Goal: Information Seeking & Learning: Learn about a topic

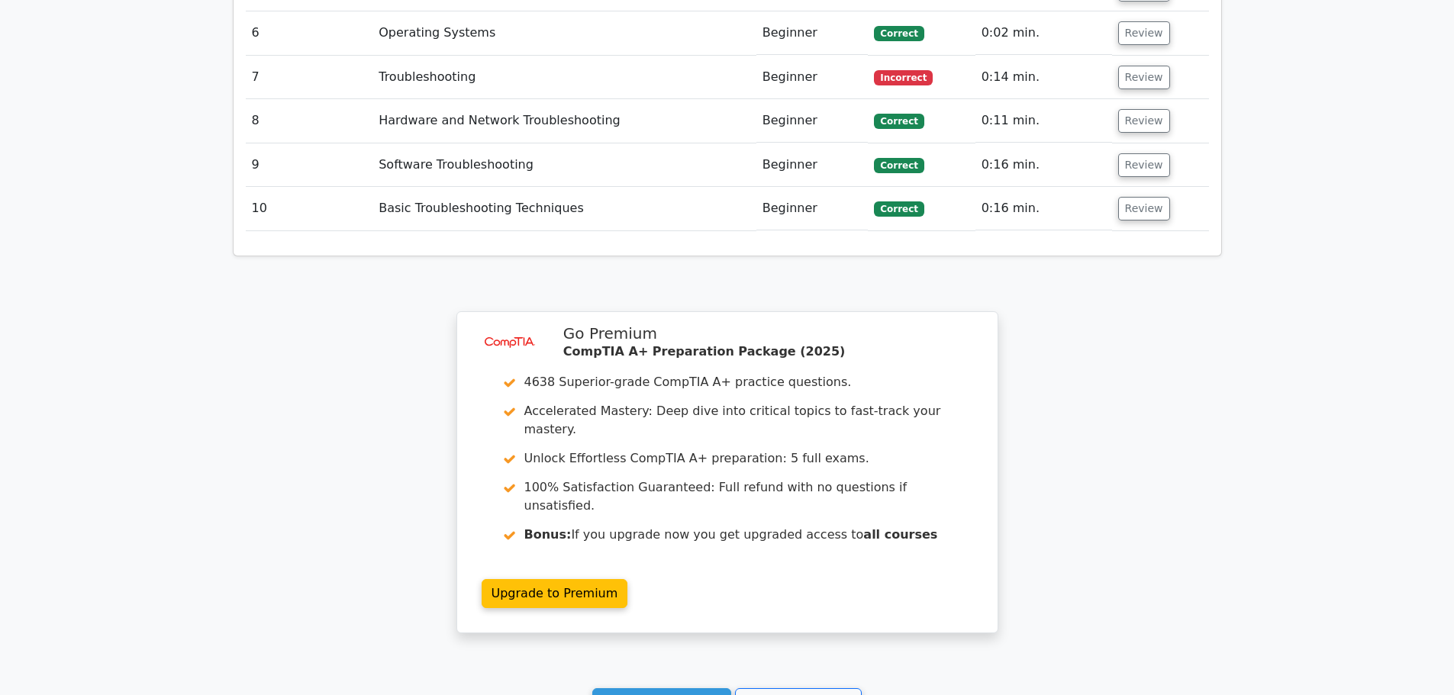
scroll to position [2141, 0]
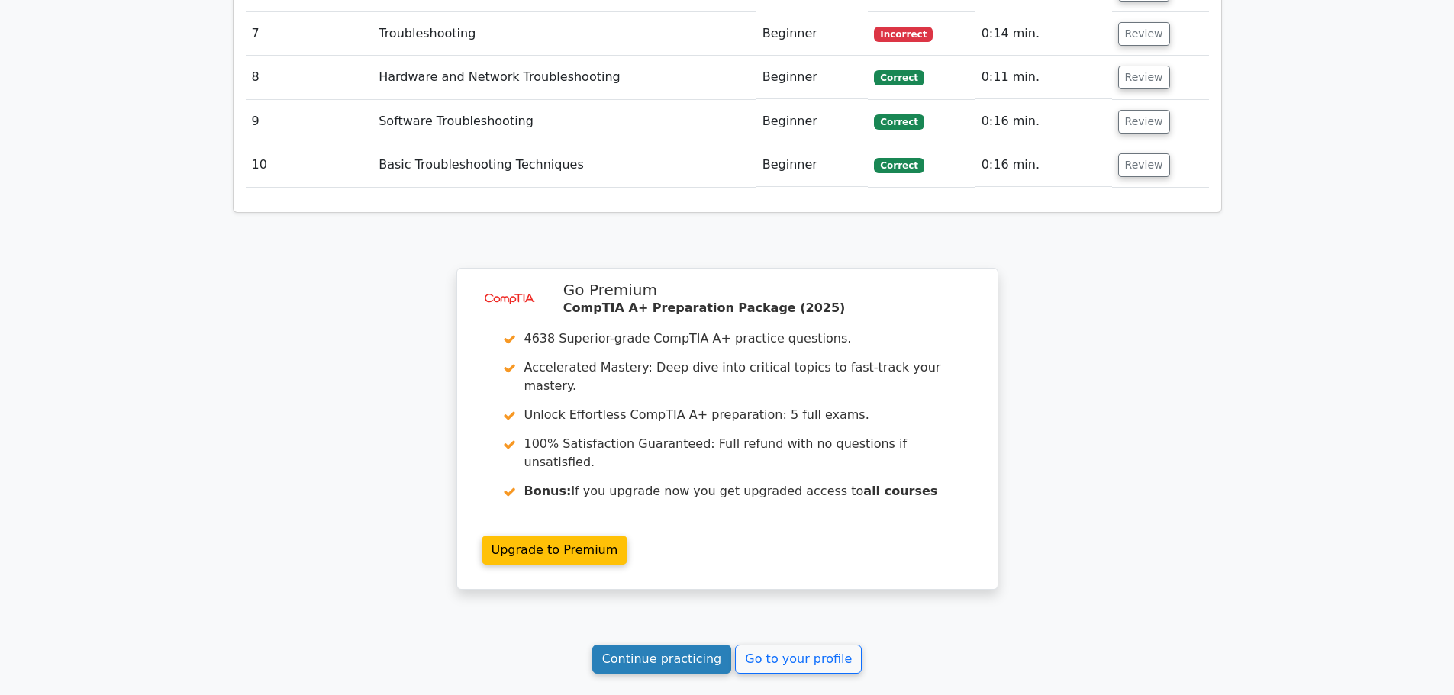
click at [637, 529] on link "Continue practicing" at bounding box center [662, 659] width 140 height 29
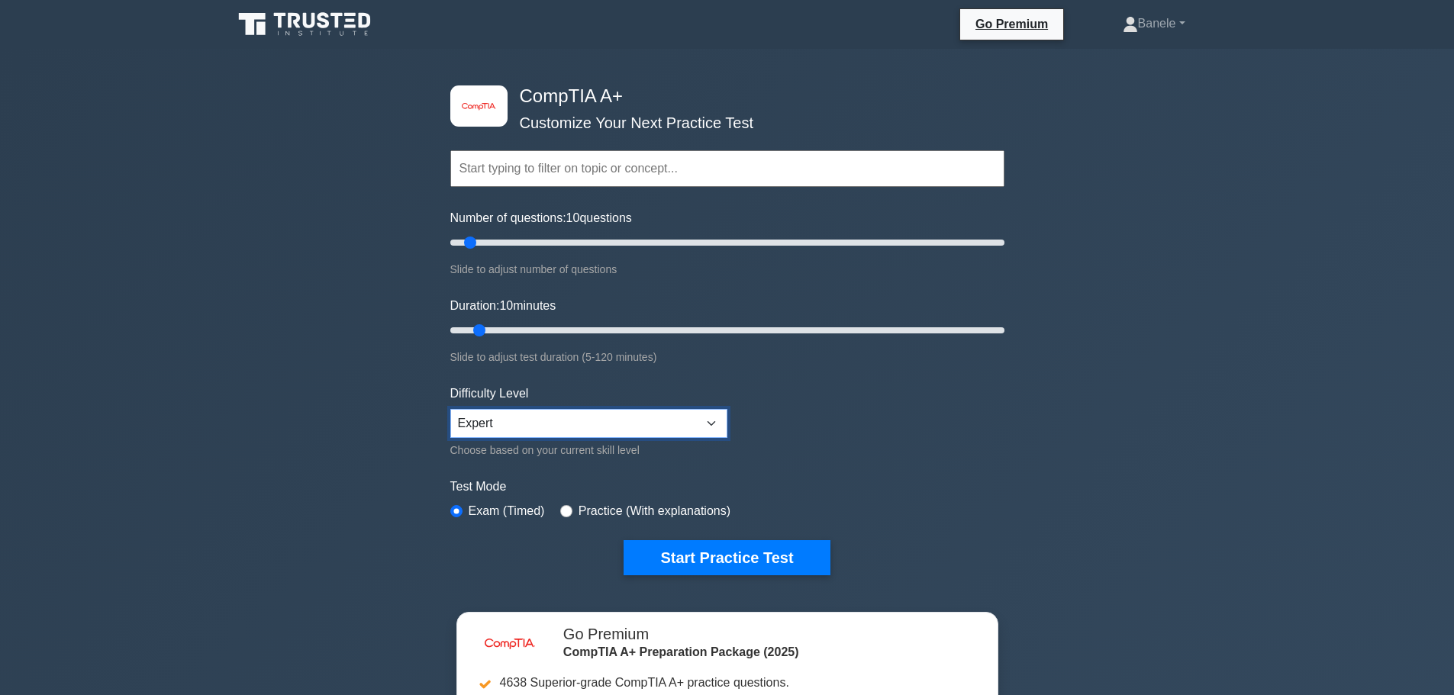
click at [622, 420] on select "Beginner Intermediate Expert" at bounding box center [588, 423] width 277 height 29
click at [450, 409] on select "Beginner Intermediate Expert" at bounding box center [588, 423] width 277 height 29
click at [585, 169] on input "text" at bounding box center [727, 168] width 554 height 37
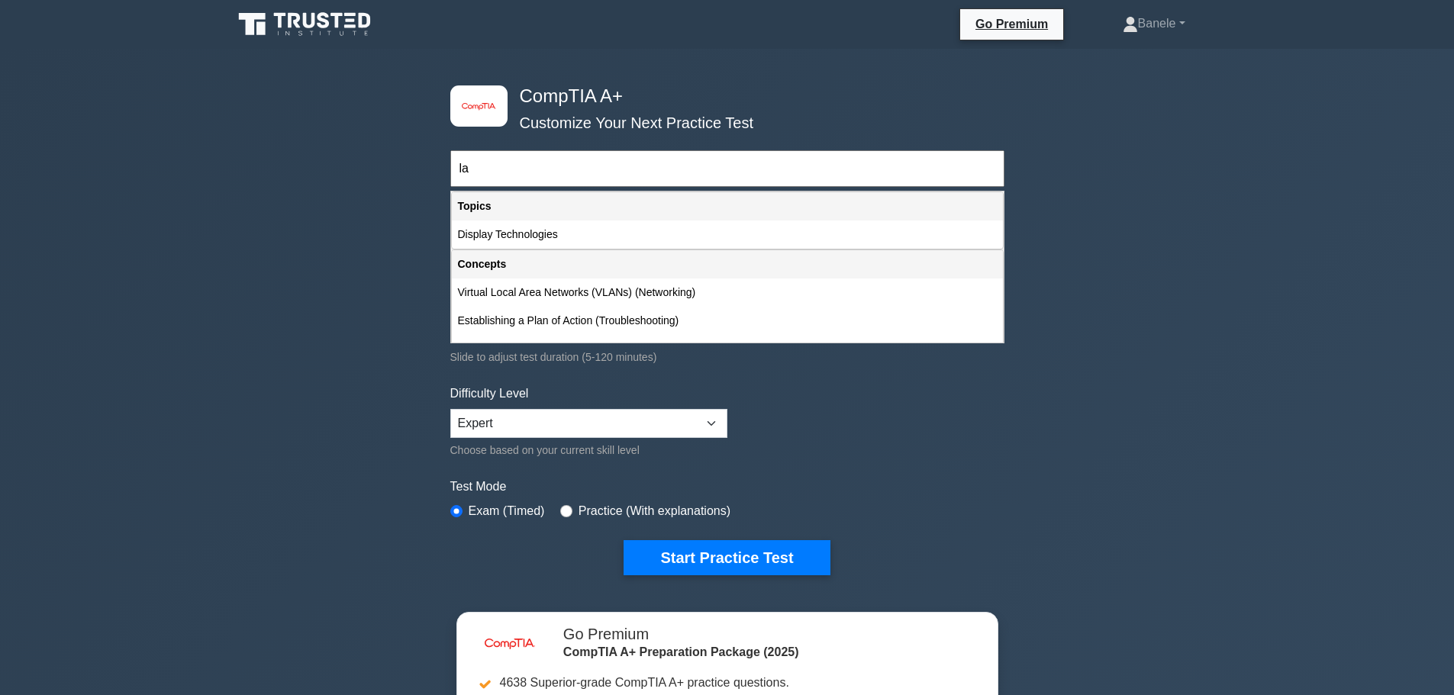
type input "l"
click at [488, 255] on div "Mobile Devices" at bounding box center [727, 263] width 551 height 28
type input "Mobile Devices"
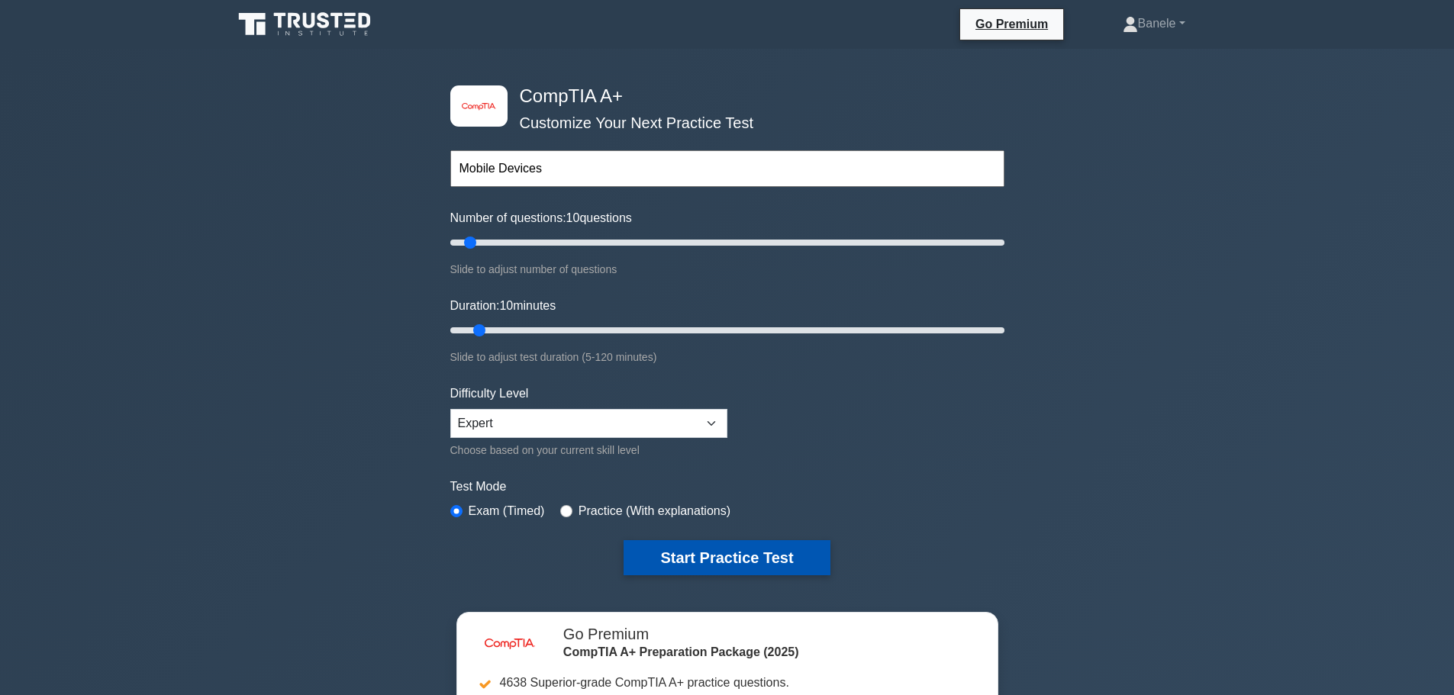
click at [686, 557] on button "Start Practice Test" at bounding box center [726, 557] width 206 height 35
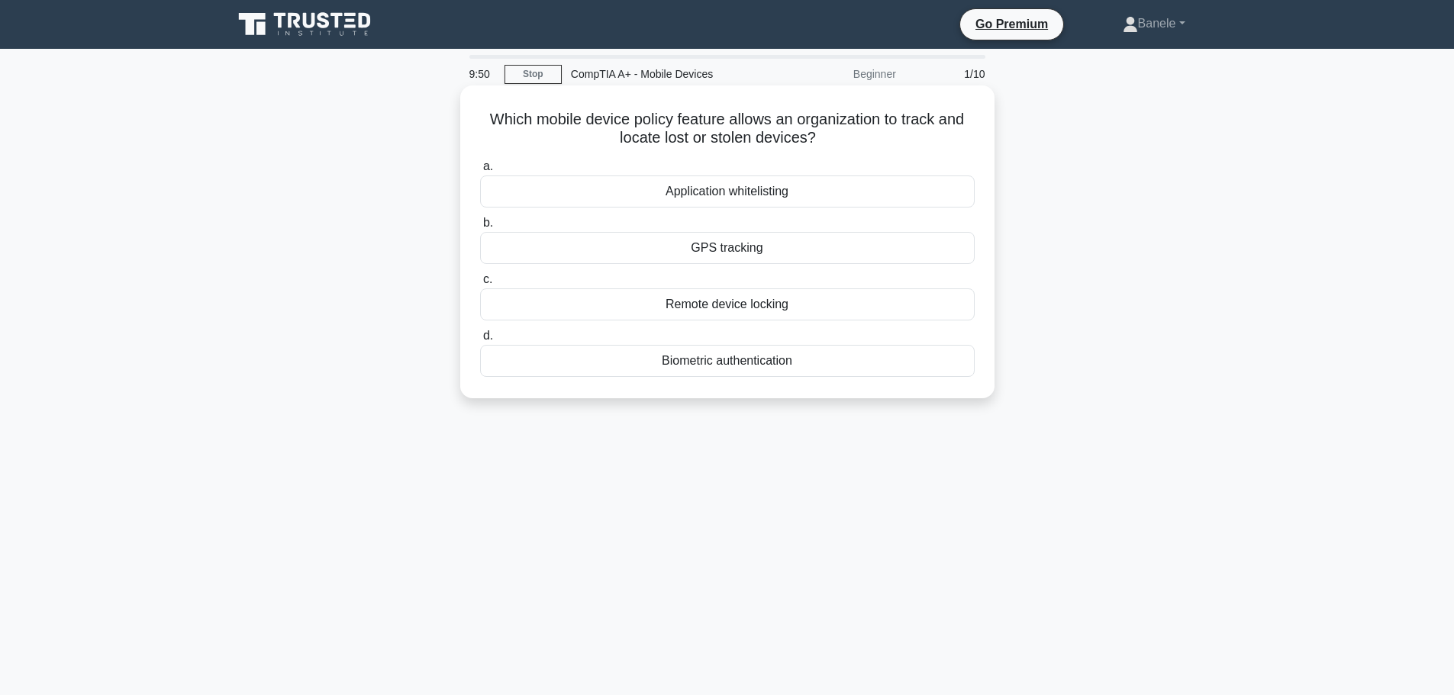
click at [690, 241] on div "GPS tracking" at bounding box center [727, 248] width 494 height 32
click at [480, 228] on input "b. GPS tracking" at bounding box center [480, 223] width 0 height 10
click at [713, 317] on div "Device Encryption" at bounding box center [727, 304] width 494 height 32
click at [480, 285] on input "c. Device Encryption" at bounding box center [480, 280] width 0 height 10
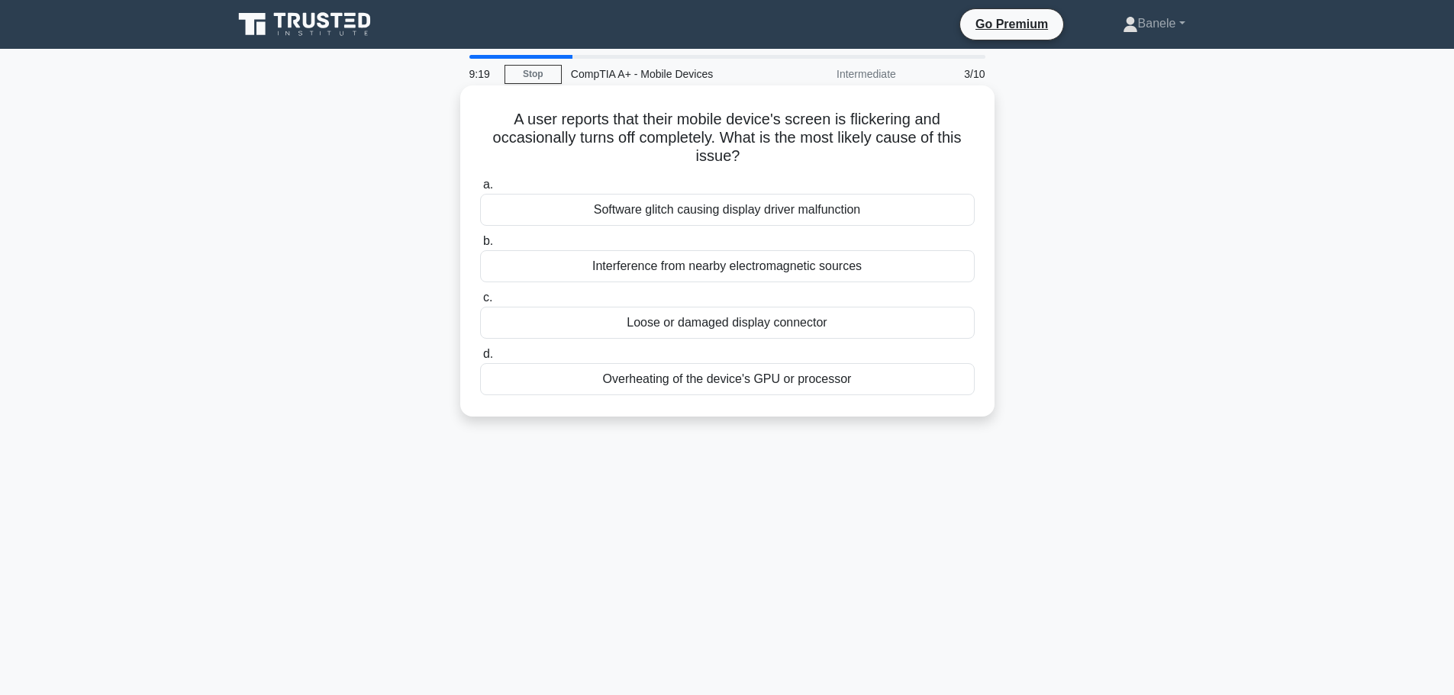
click at [837, 215] on div "Software glitch causing display driver malfunction" at bounding box center [727, 210] width 494 height 32
click at [480, 190] on input "a. Software glitch causing display driver malfunction" at bounding box center [480, 185] width 0 height 10
click at [715, 329] on div "Check for recent app installations or updates" at bounding box center [727, 323] width 494 height 32
click at [480, 303] on input "c. Check for recent app installations or updates" at bounding box center [480, 298] width 0 height 10
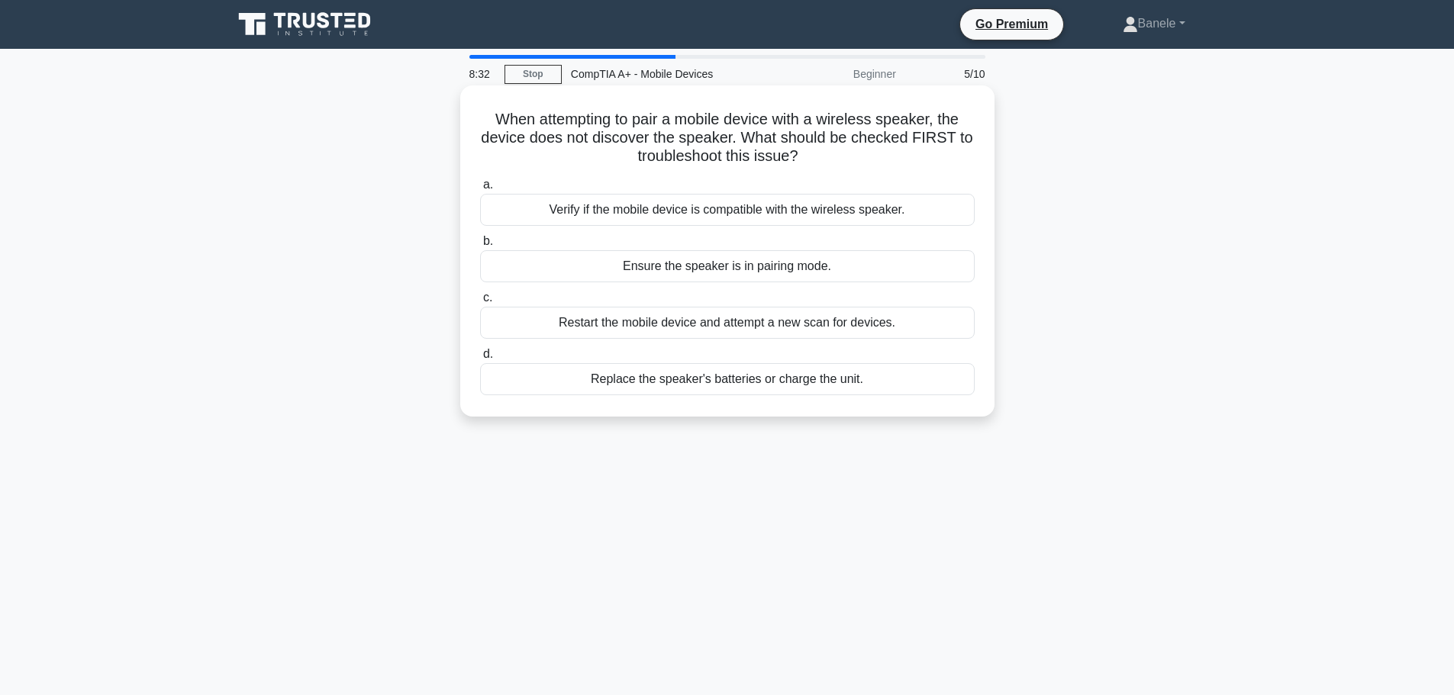
click at [731, 259] on div "Ensure the speaker is in pairing mode." at bounding box center [727, 266] width 494 height 32
click at [480, 246] on input "b. Ensure the speaker is in pairing mode." at bounding box center [480, 242] width 0 height 10
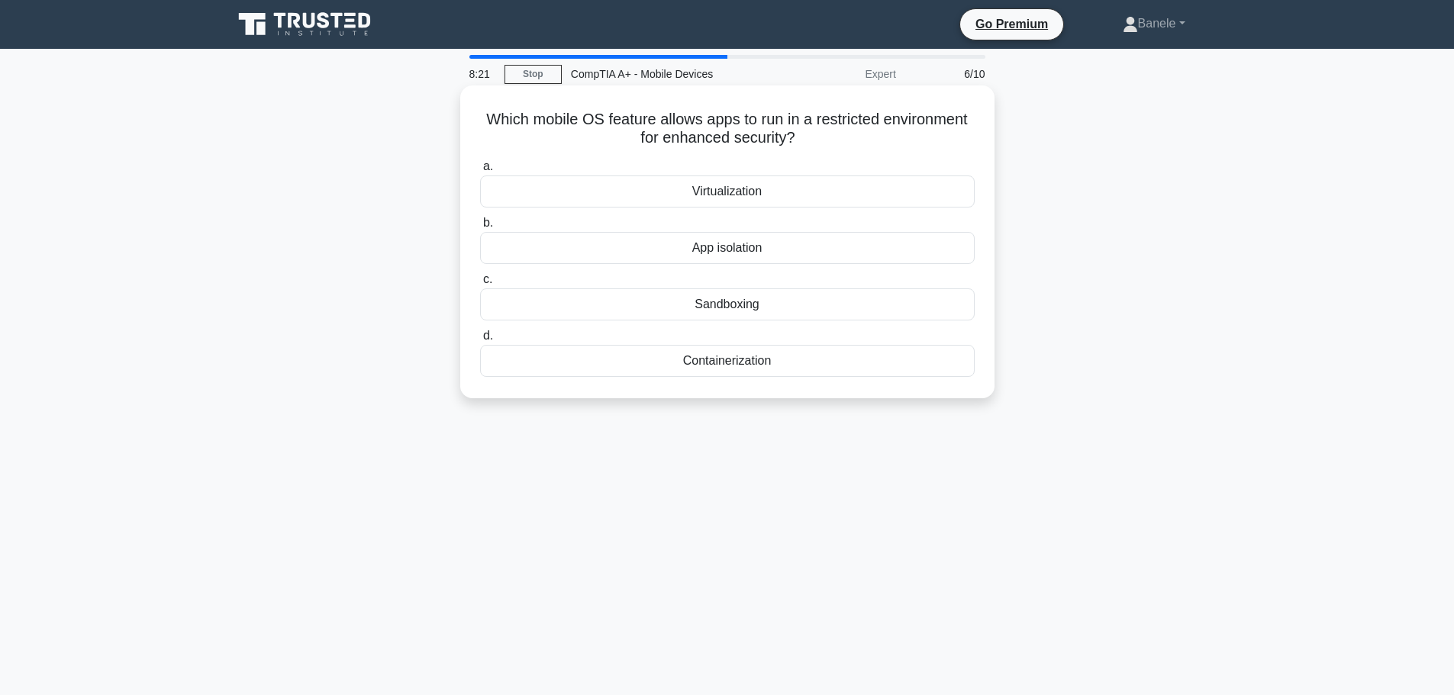
click at [691, 253] on div "App isolation" at bounding box center [727, 248] width 494 height 32
click at [480, 228] on input "b. App isolation" at bounding box center [480, 223] width 0 height 10
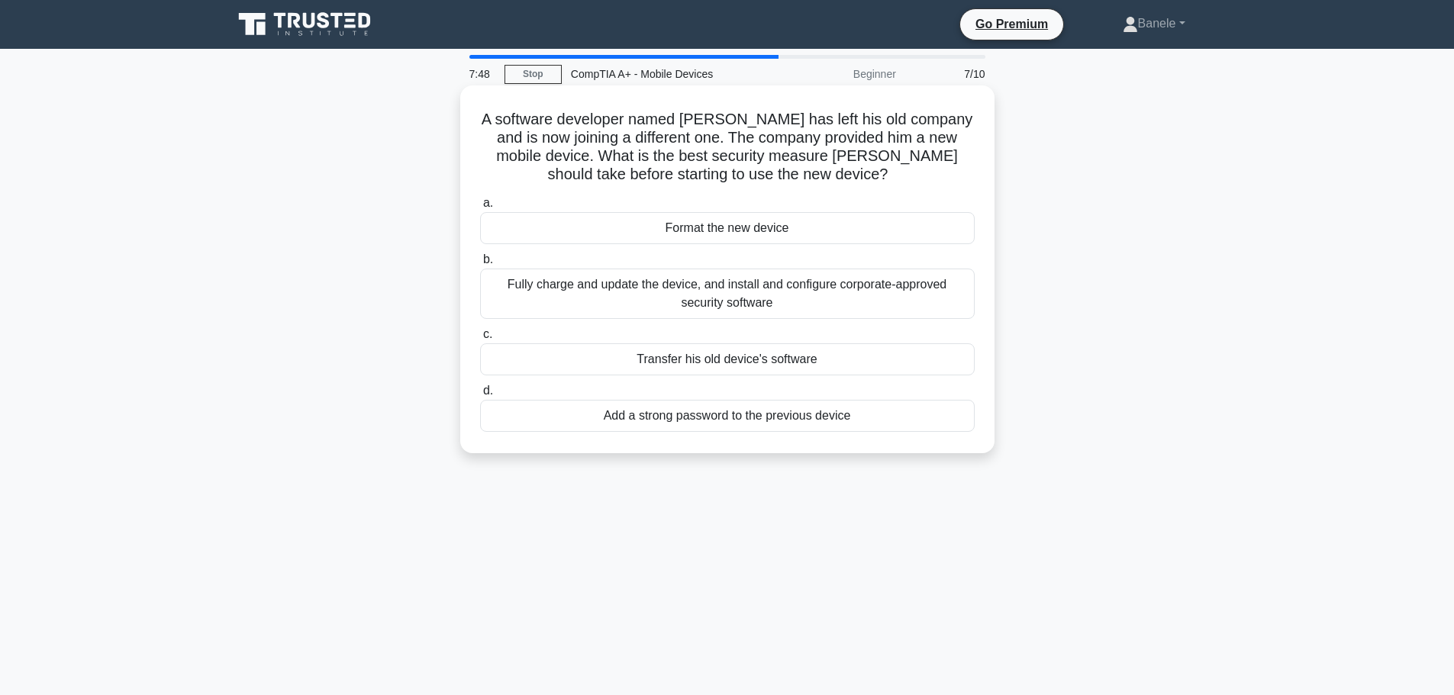
click at [810, 287] on div "Fully charge and update the device, and install and configure corporate-approve…" at bounding box center [727, 294] width 494 height 50
click at [480, 265] on input "b. Fully charge and update the device, and install and configure corporate-appr…" at bounding box center [480, 260] width 0 height 10
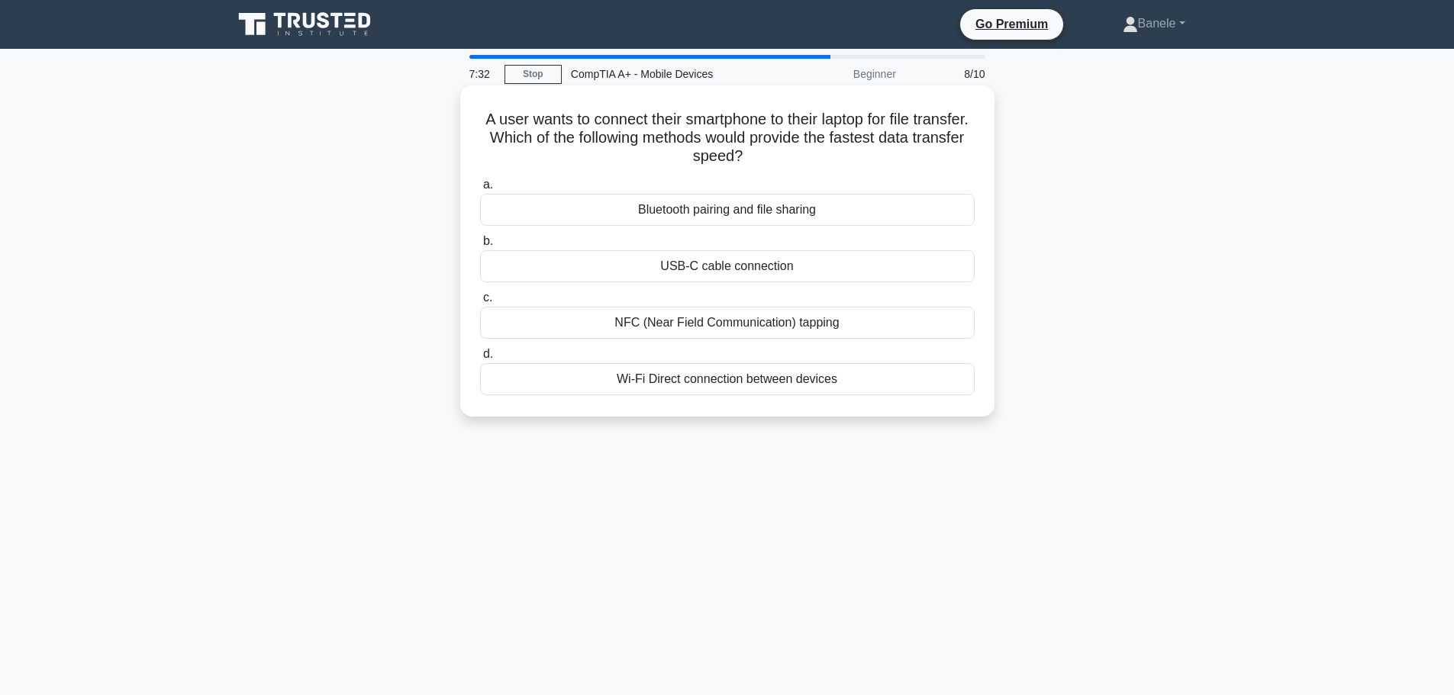
click at [731, 276] on div "USB-C cable connection" at bounding box center [727, 266] width 494 height 32
click at [480, 246] on input "b. USB-C cable connection" at bounding box center [480, 242] width 0 height 10
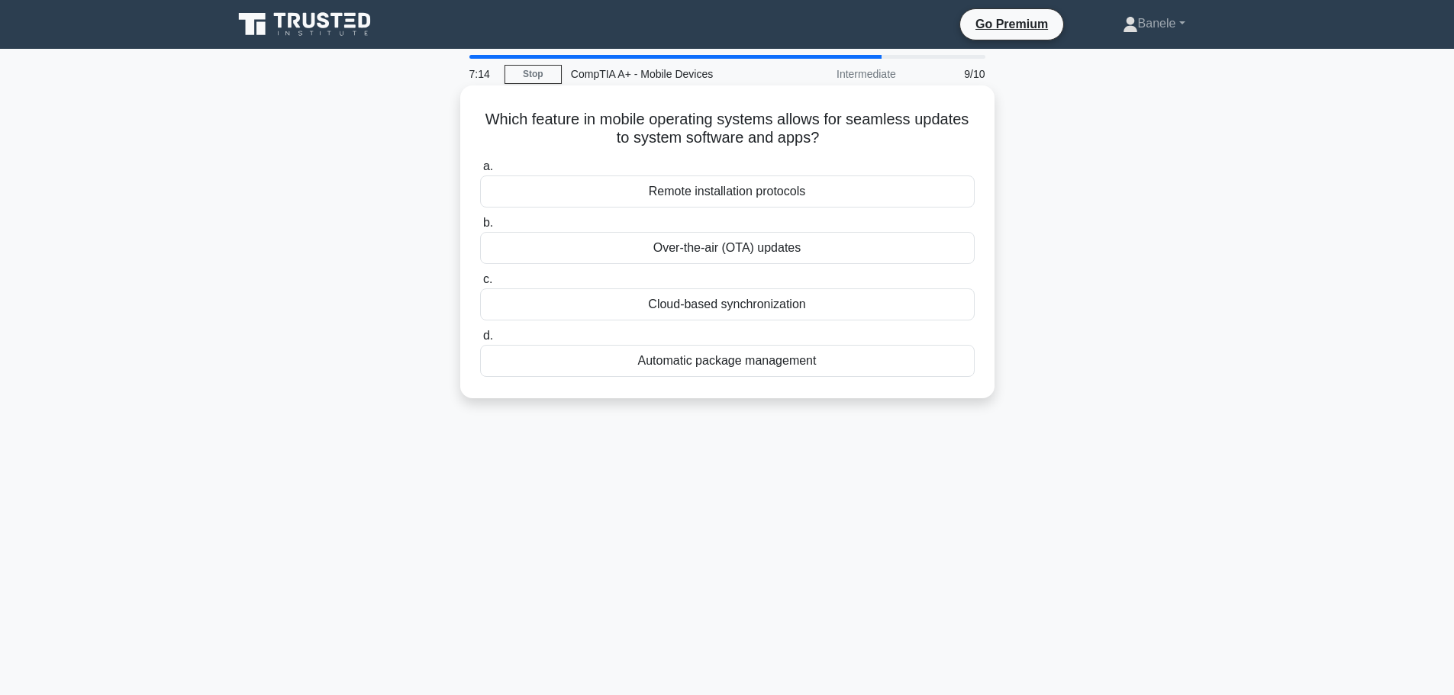
click at [687, 357] on div "Automatic package management" at bounding box center [727, 361] width 494 height 32
click at [480, 341] on input "d. Automatic package management" at bounding box center [480, 336] width 0 height 10
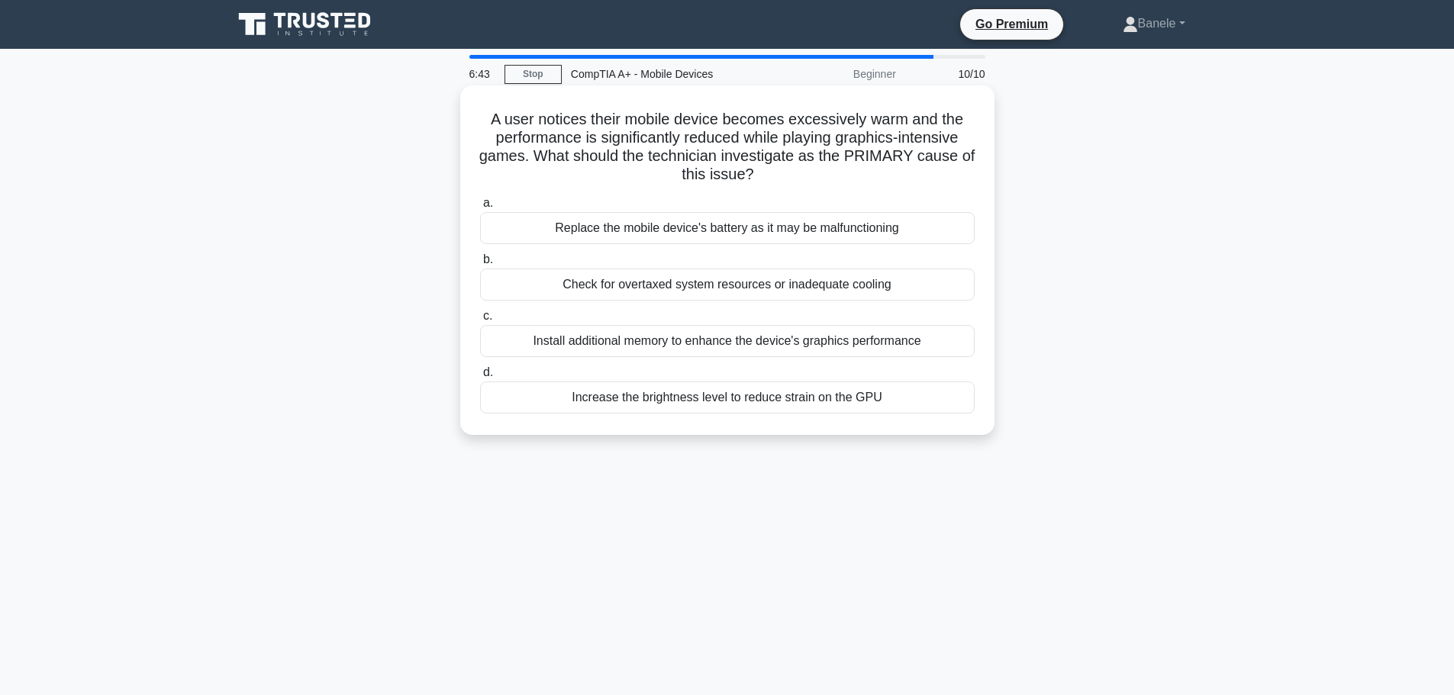
click at [681, 280] on div "Check for overtaxed system resources or inadequate cooling" at bounding box center [727, 285] width 494 height 32
click at [480, 265] on input "b. Check for overtaxed system resources or inadequate cooling" at bounding box center [480, 260] width 0 height 10
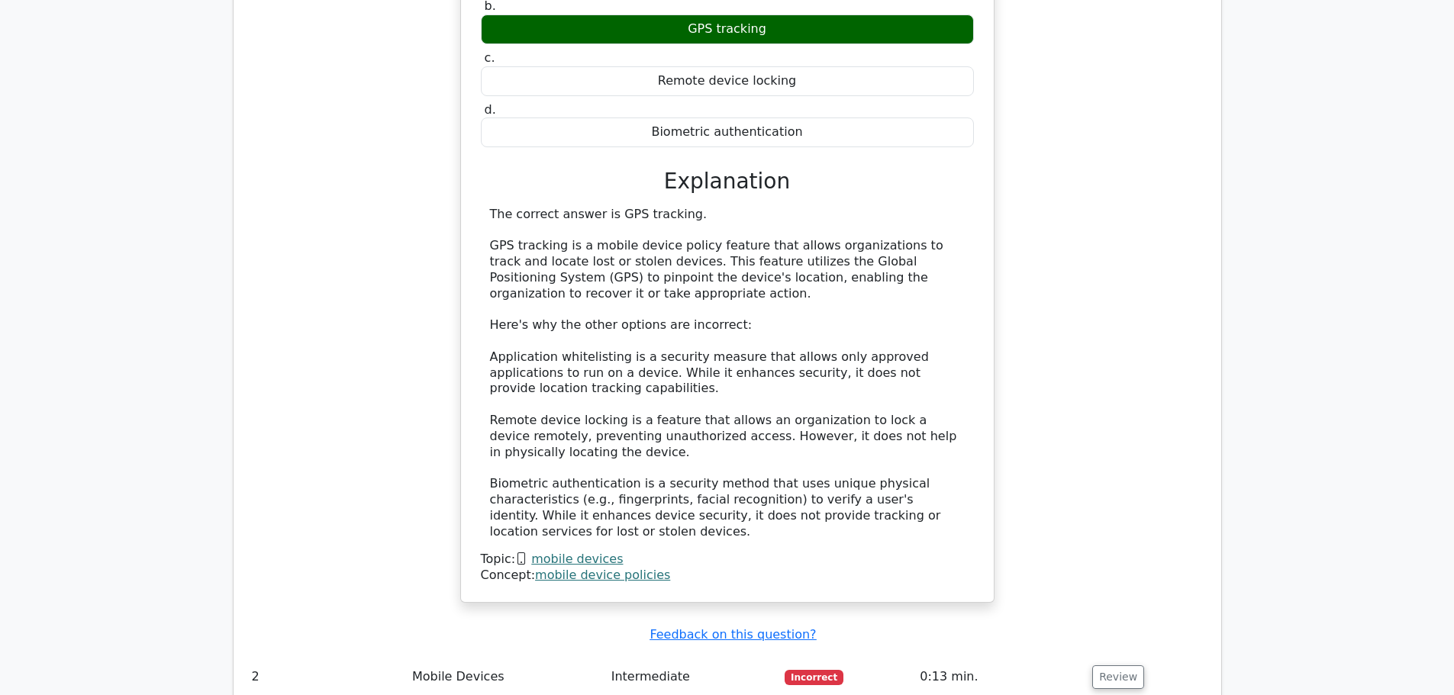
scroll to position [1302, 0]
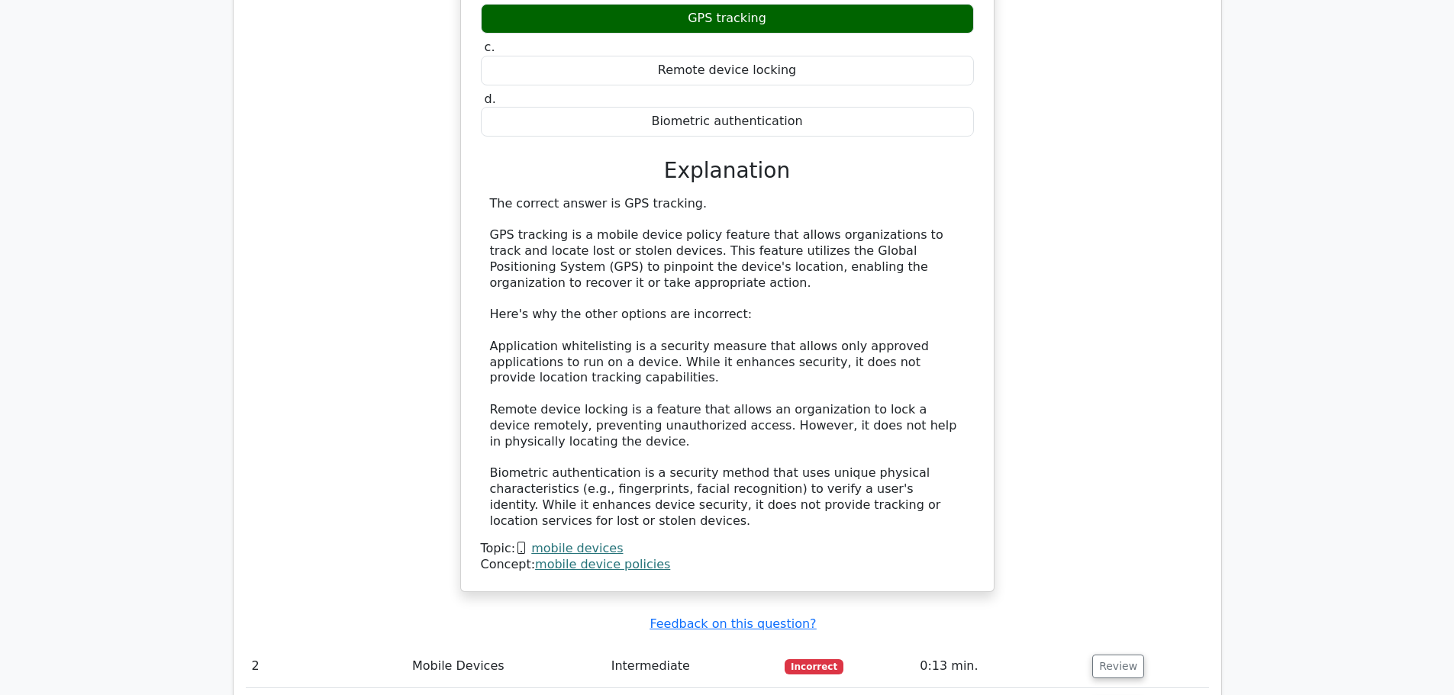
drag, startPoint x: 1464, startPoint y: 82, endPoint x: 1464, endPoint y: 375, distance: 293.0
click at [1453, 375] on html "Go Premium Banele" at bounding box center [727, 220] width 1454 height 3045
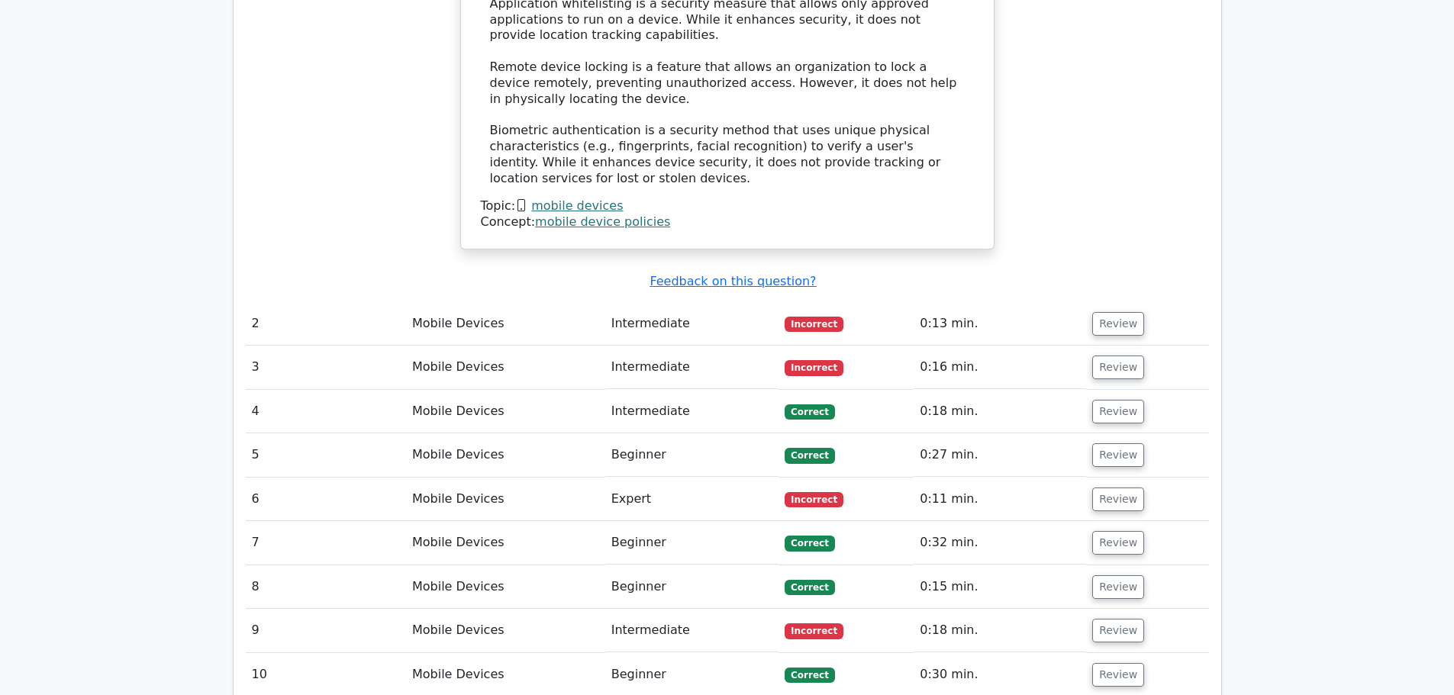
scroll to position [1676, 0]
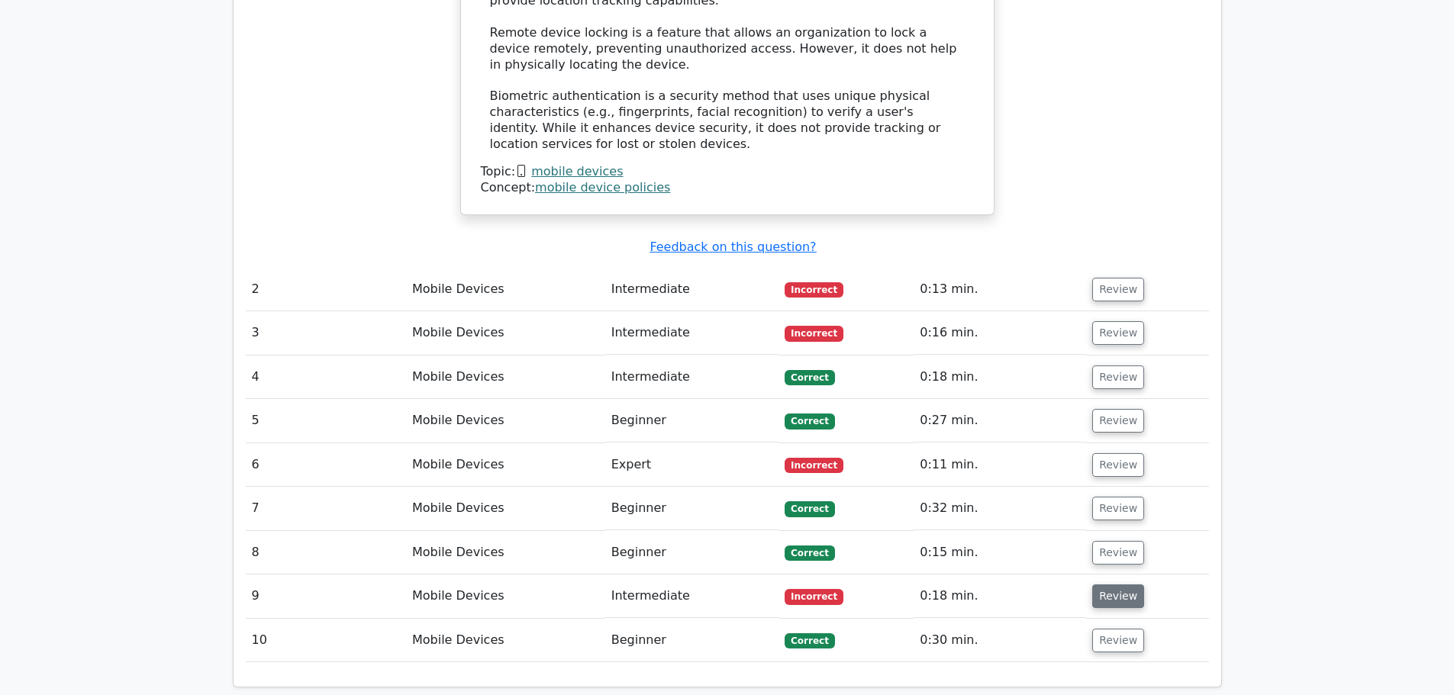
click at [1102, 584] on button "Review" at bounding box center [1118, 596] width 52 height 24
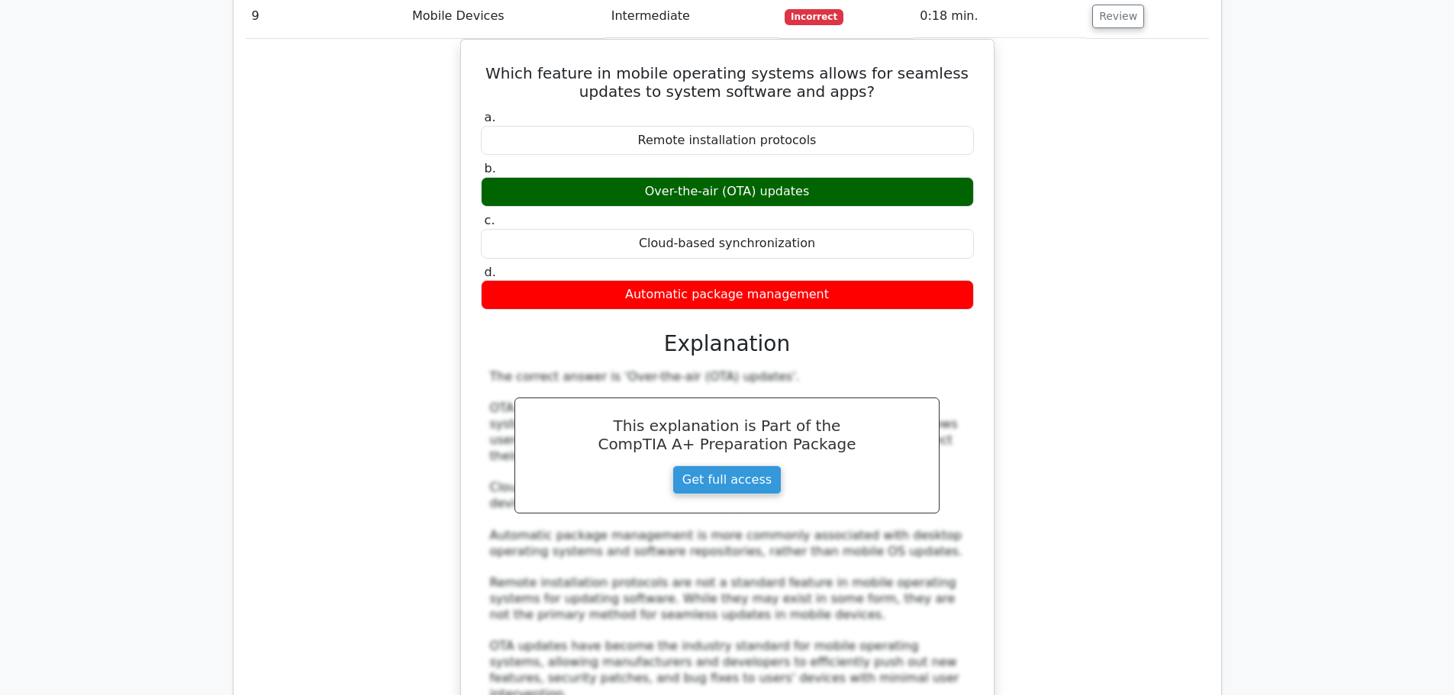
scroll to position [2255, 0]
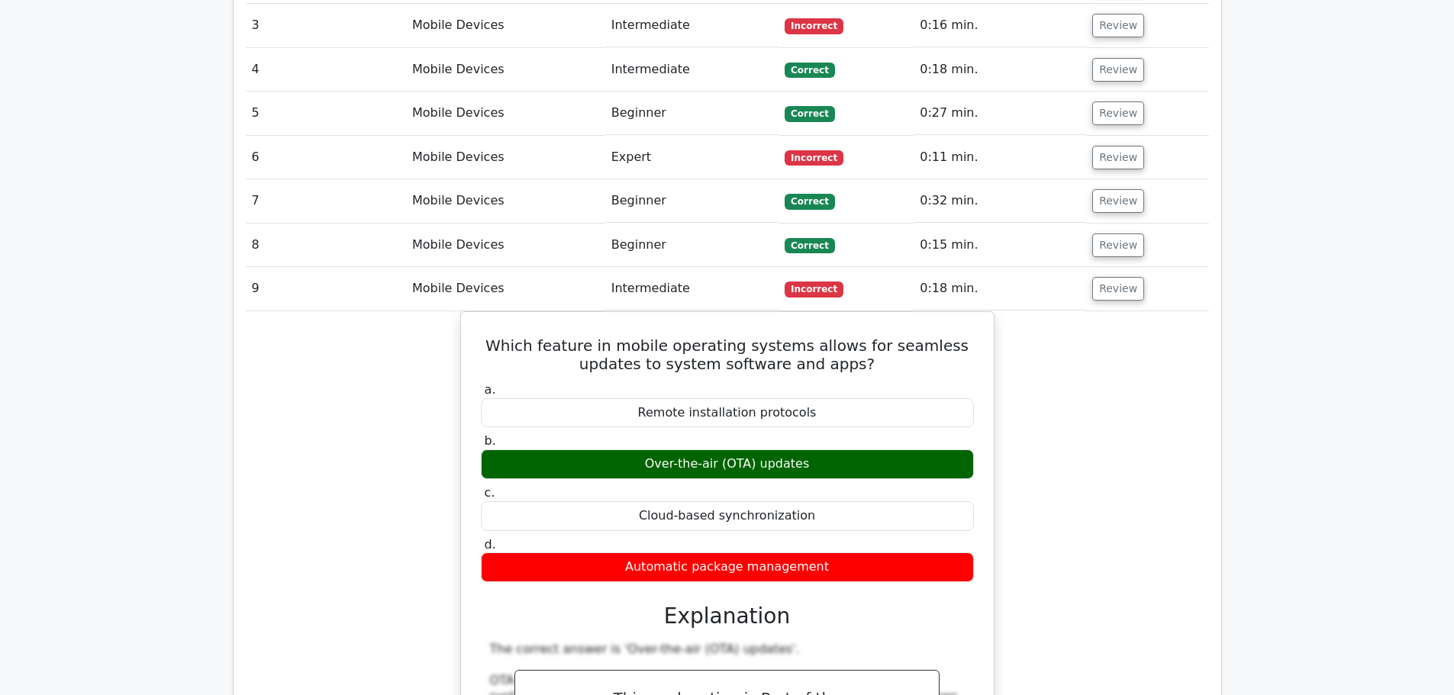
scroll to position [1824, 0]
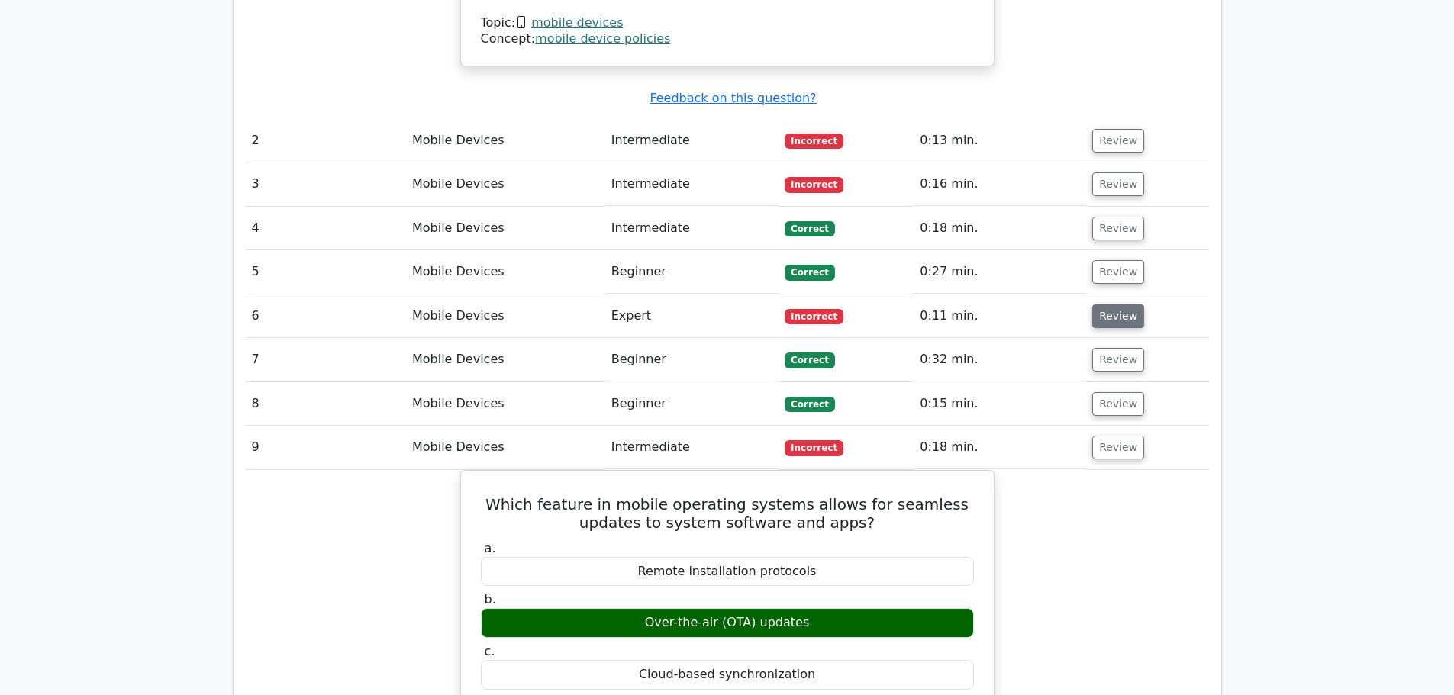
click at [1096, 304] on button "Review" at bounding box center [1118, 316] width 52 height 24
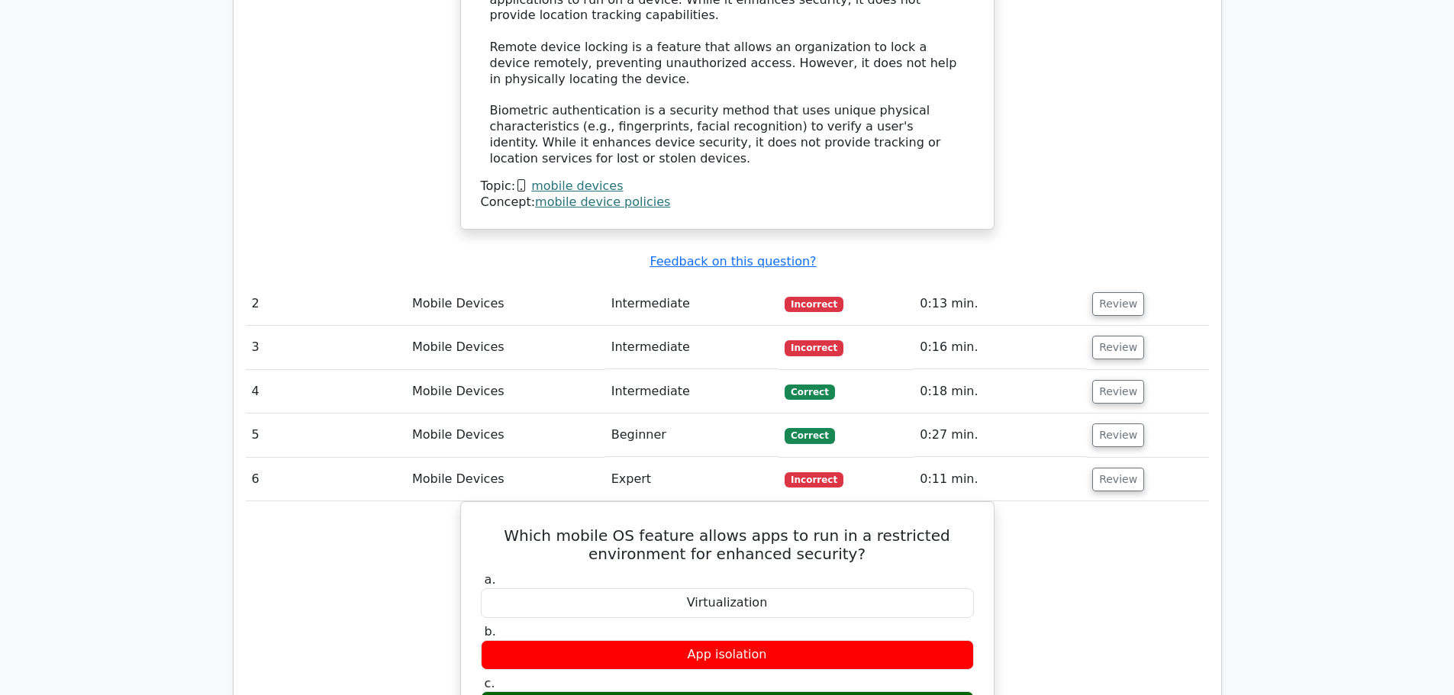
scroll to position [1629, 0]
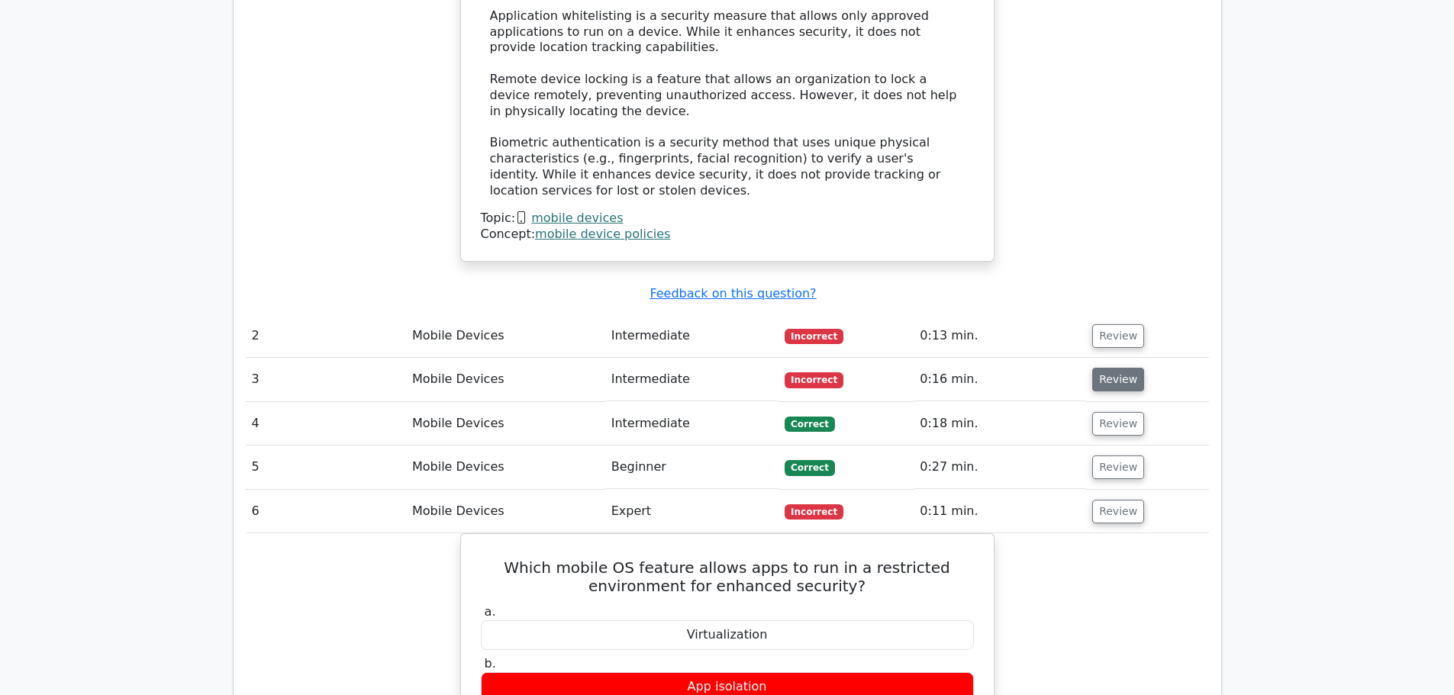
click at [1119, 368] on button "Review" at bounding box center [1118, 380] width 52 height 24
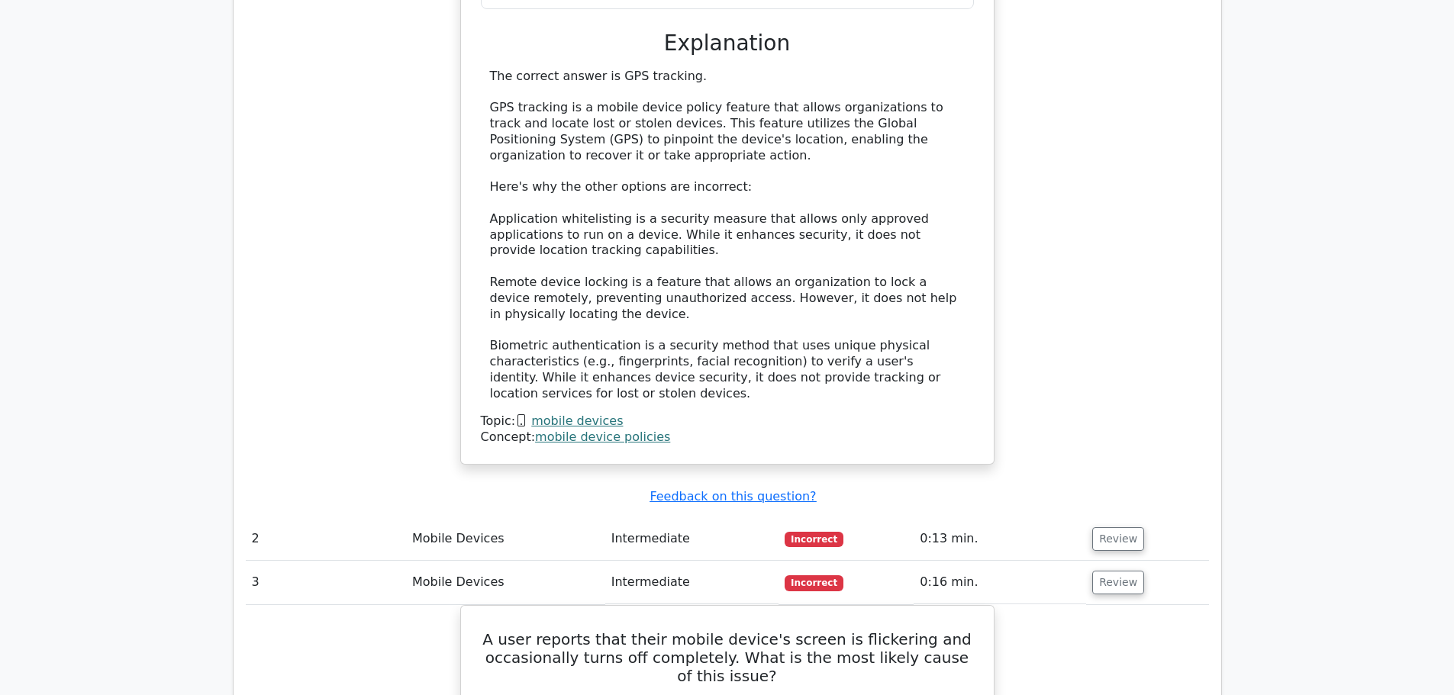
scroll to position [1418, 0]
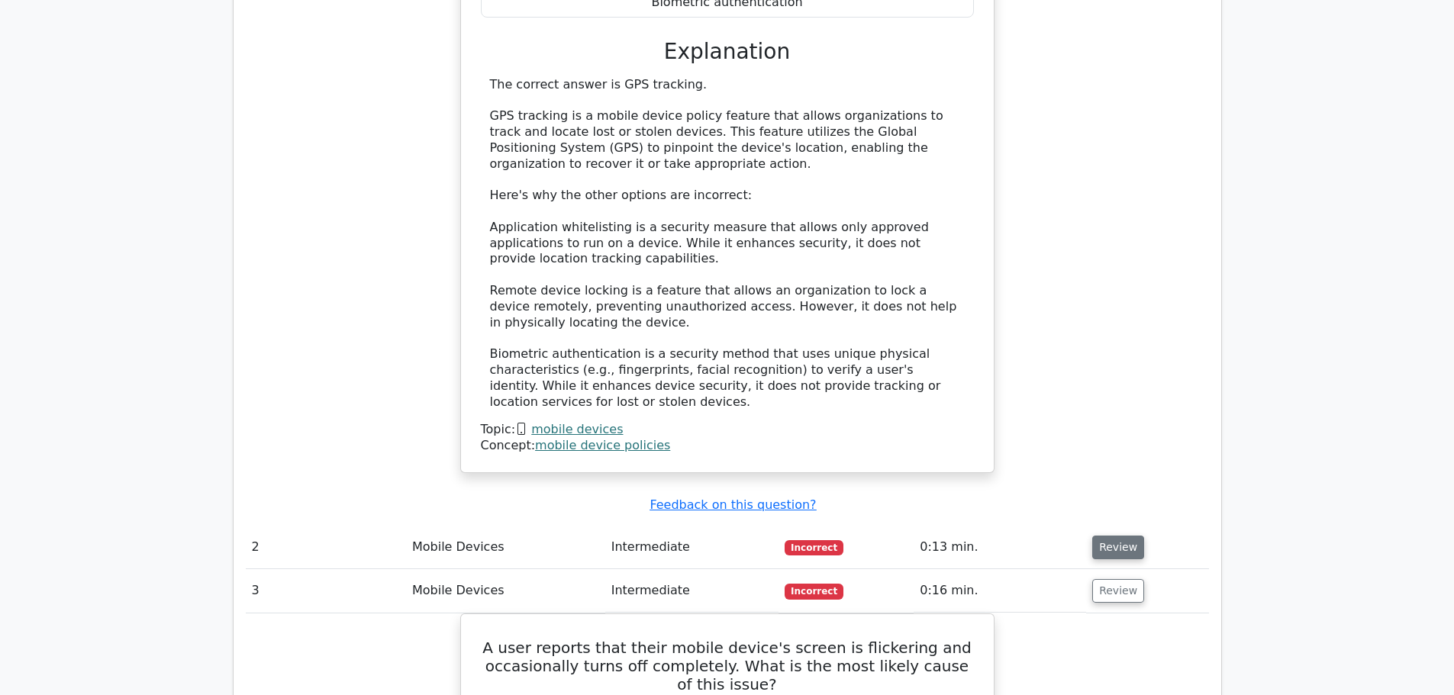
click at [1104, 536] on button "Review" at bounding box center [1118, 548] width 52 height 24
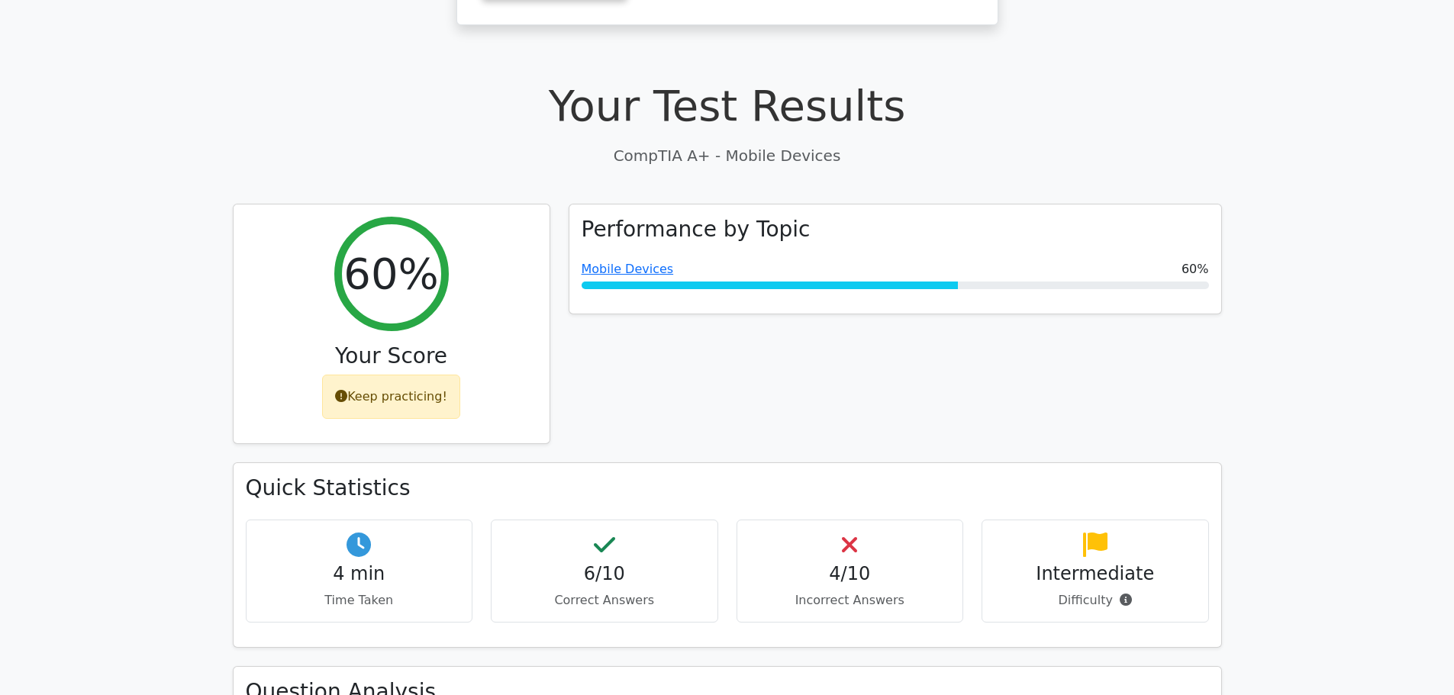
scroll to position [0, 0]
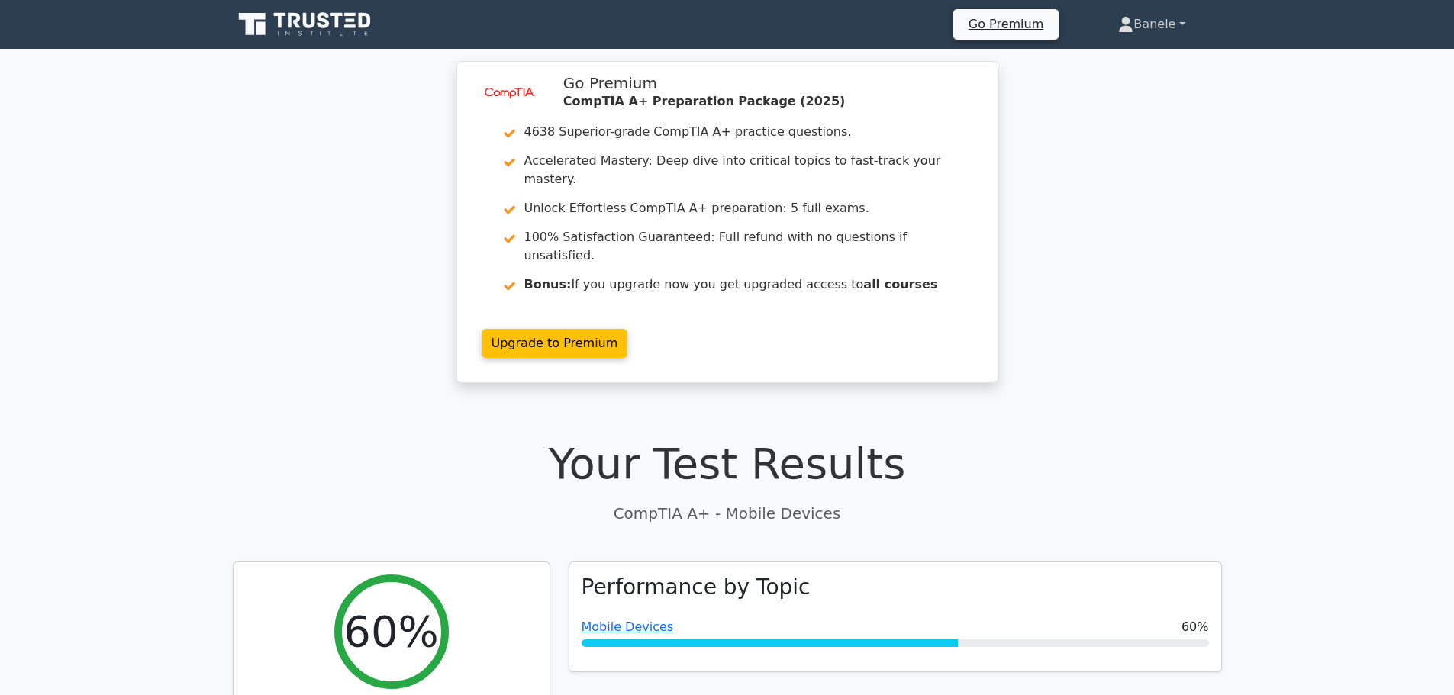
click at [1162, 24] on link "Banele" at bounding box center [1151, 24] width 140 height 31
click at [1172, 118] on div "image/svg+xml Go Premium CompTIA A+ Preparation Package (2025) 4638 Superior-gr…" at bounding box center [727, 231] width 1454 height 340
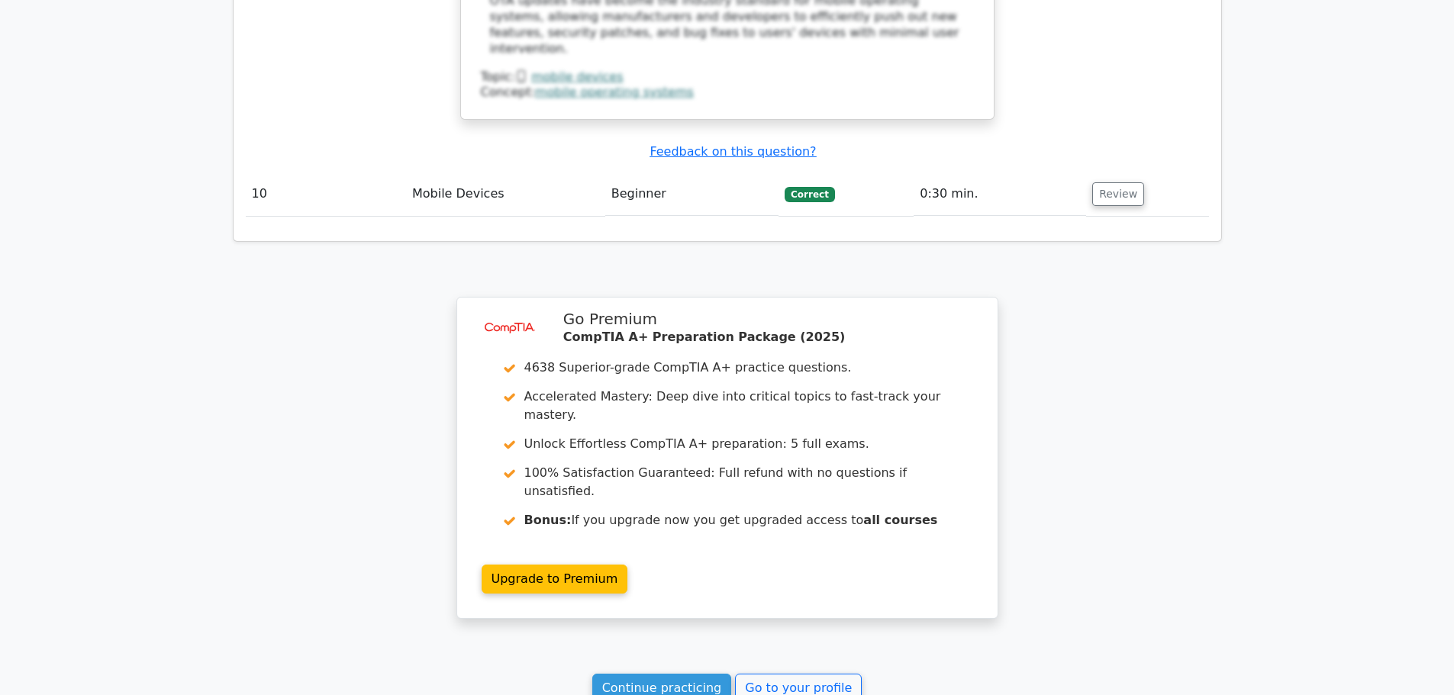
scroll to position [5265, 0]
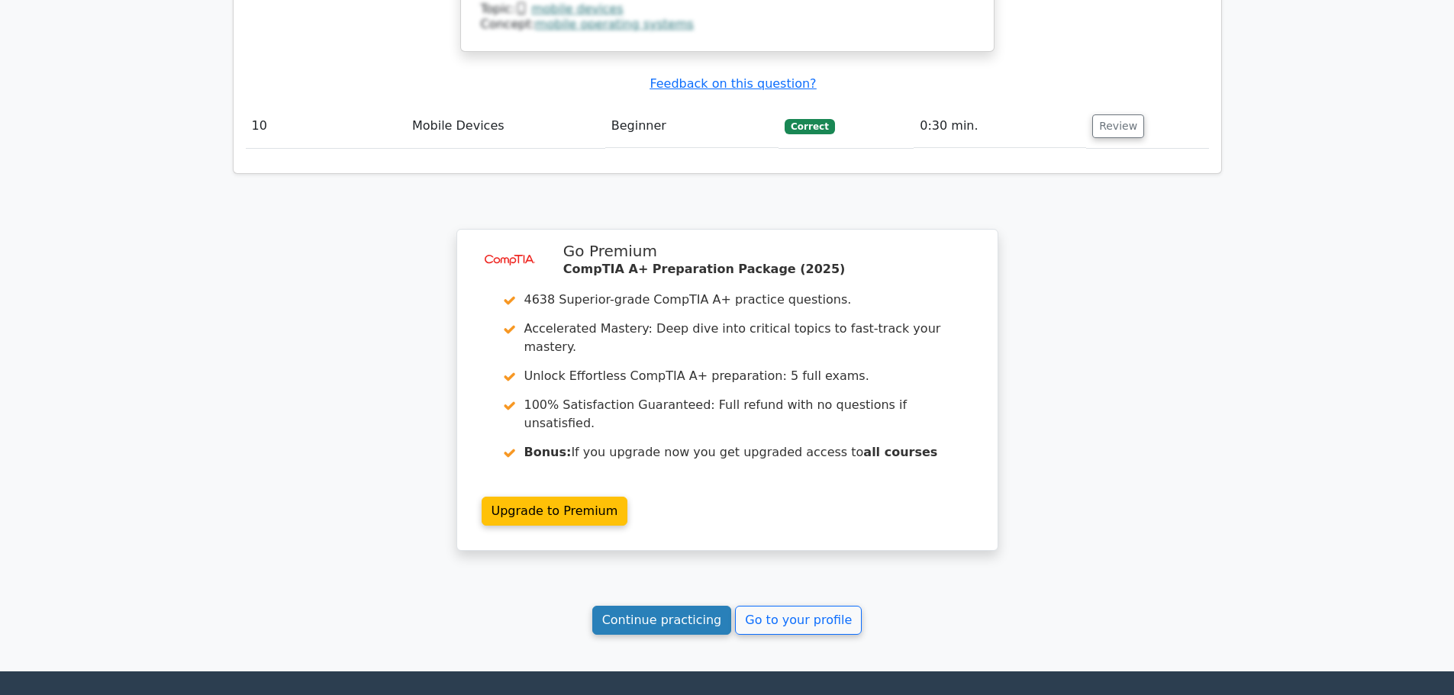
click at [671, 606] on link "Continue practicing" at bounding box center [662, 620] width 140 height 29
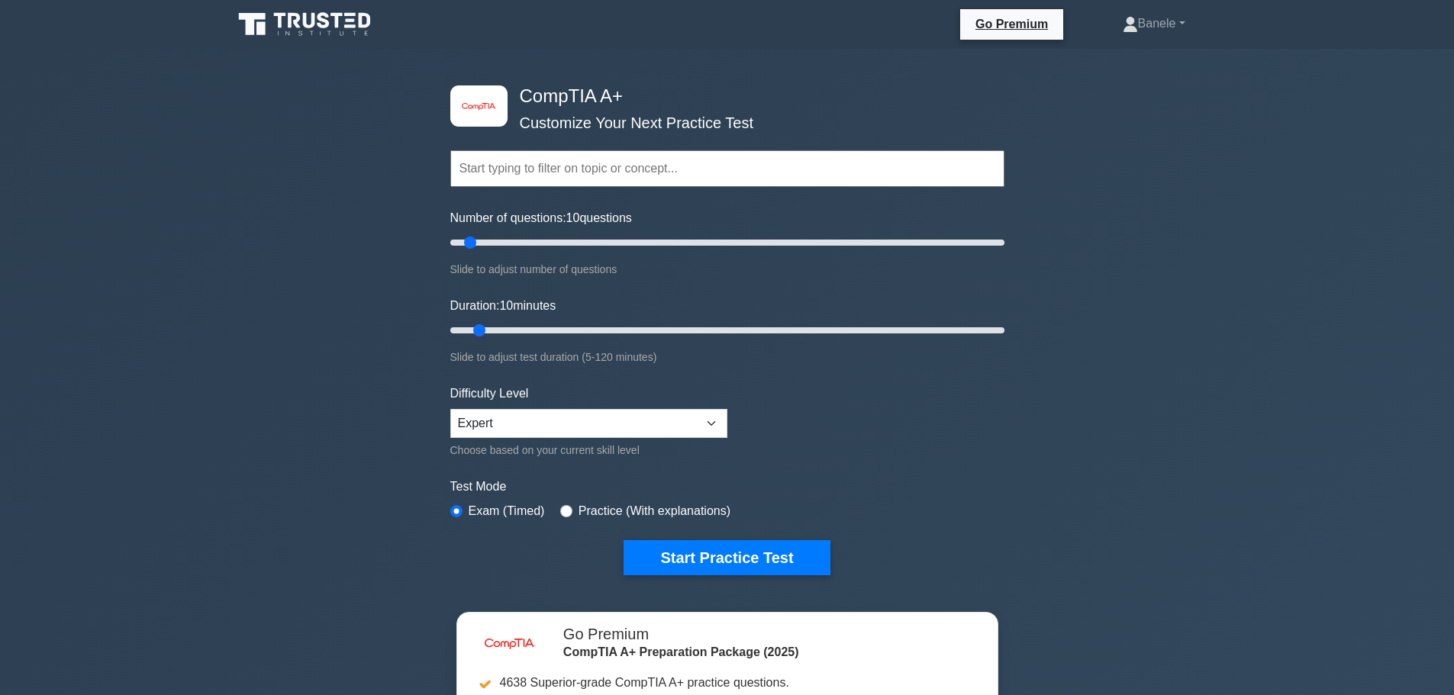
click at [558, 163] on input "text" at bounding box center [727, 168] width 554 height 37
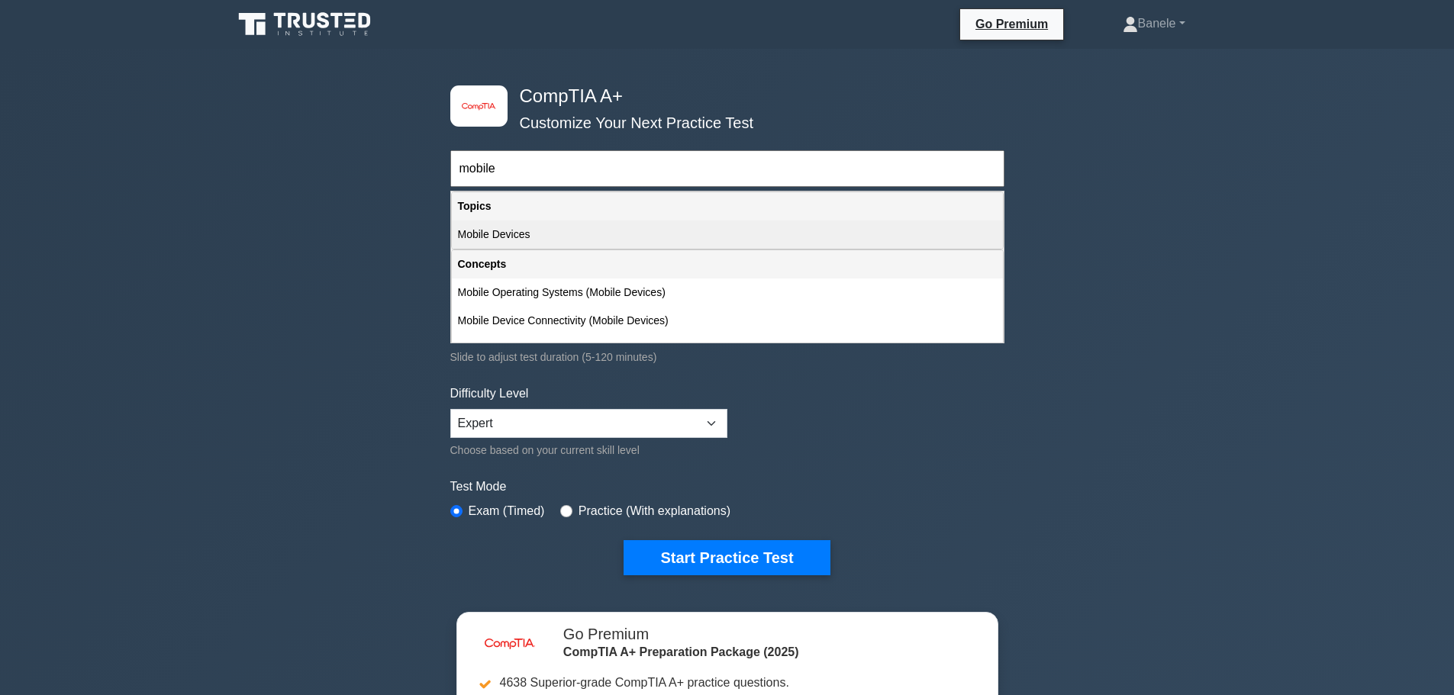
click at [513, 234] on div "Mobile Devices" at bounding box center [727, 235] width 551 height 28
type input "Mobile Devices"
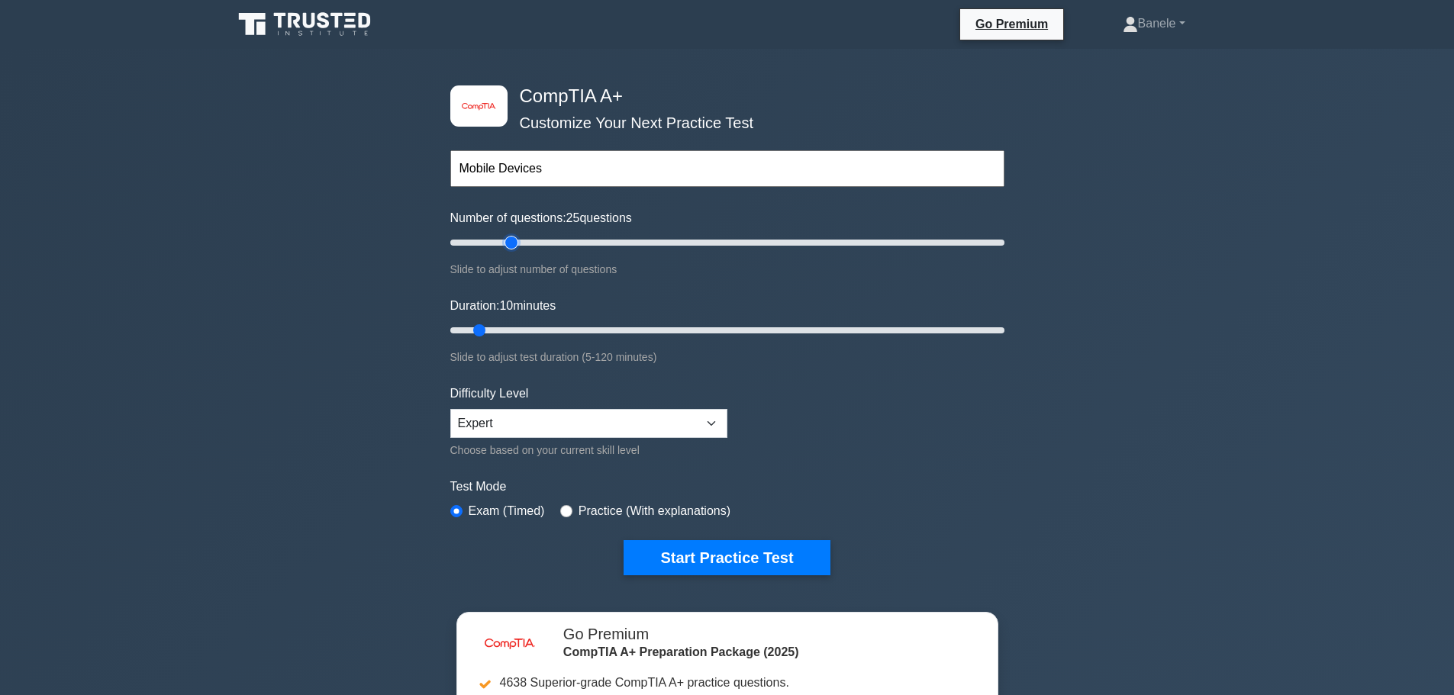
type input "25"
click at [514, 243] on input "Number of questions: 25 questions" at bounding box center [727, 242] width 554 height 18
click at [529, 241] on input "Number of questions: 30 questions" at bounding box center [727, 242] width 554 height 18
type input "15"
click at [487, 247] on input "Number of questions: 15 questions" at bounding box center [727, 242] width 554 height 18
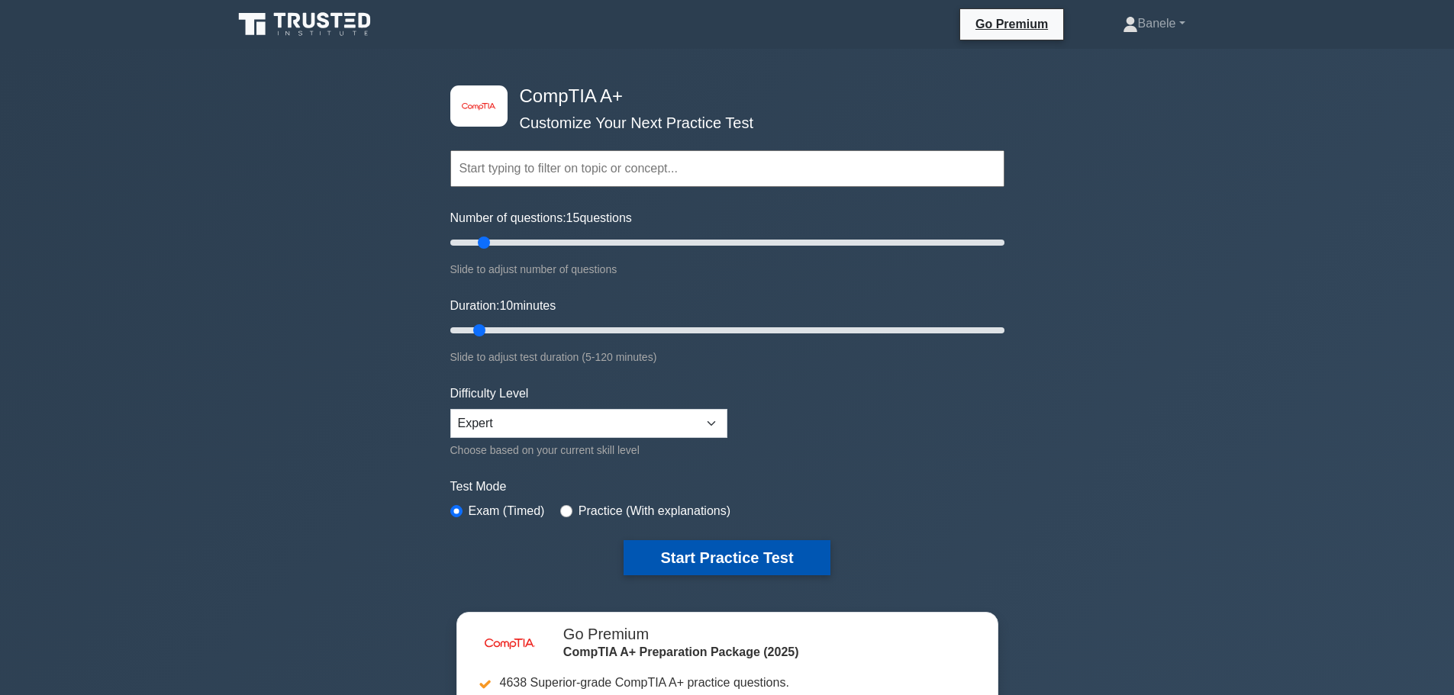
click at [707, 540] on button "Start Practice Test" at bounding box center [726, 557] width 206 height 35
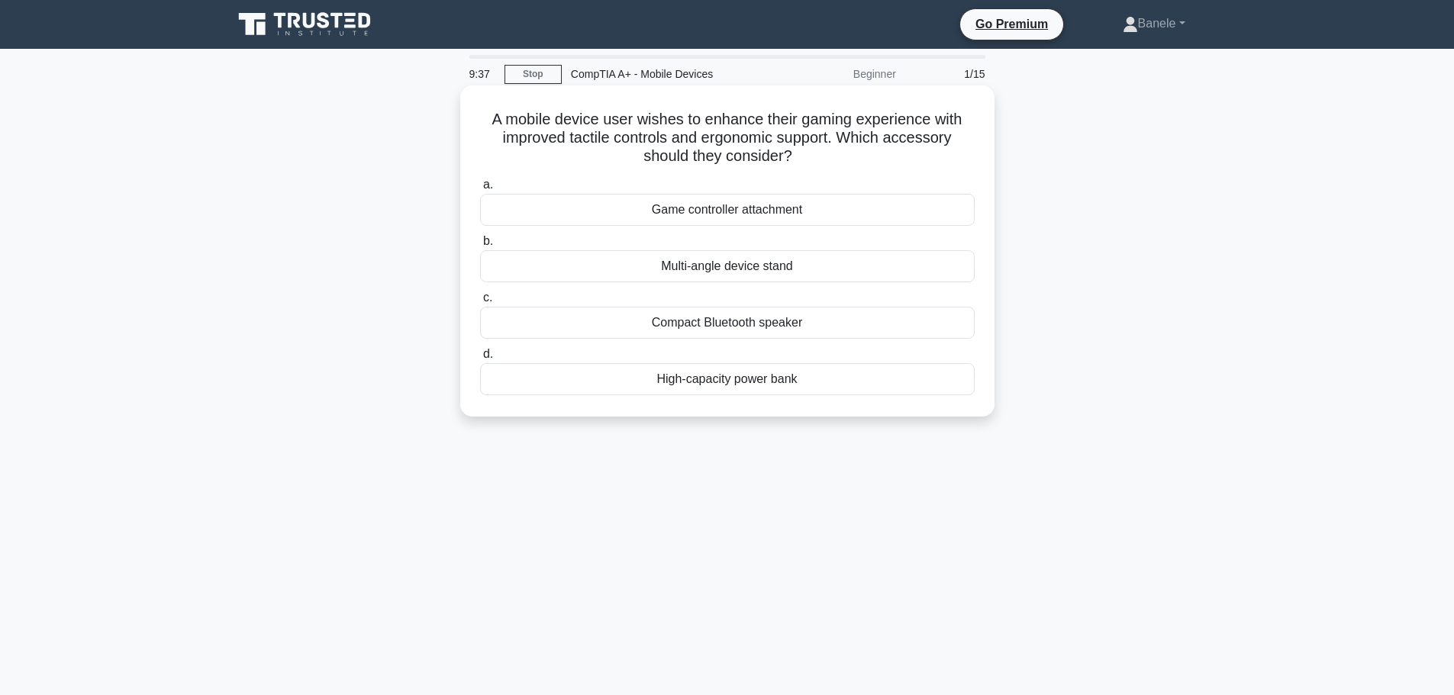
click at [827, 220] on div "Game controller attachment" at bounding box center [727, 210] width 494 height 32
click at [480, 190] on input "a. Game controller attachment" at bounding box center [480, 185] width 0 height 10
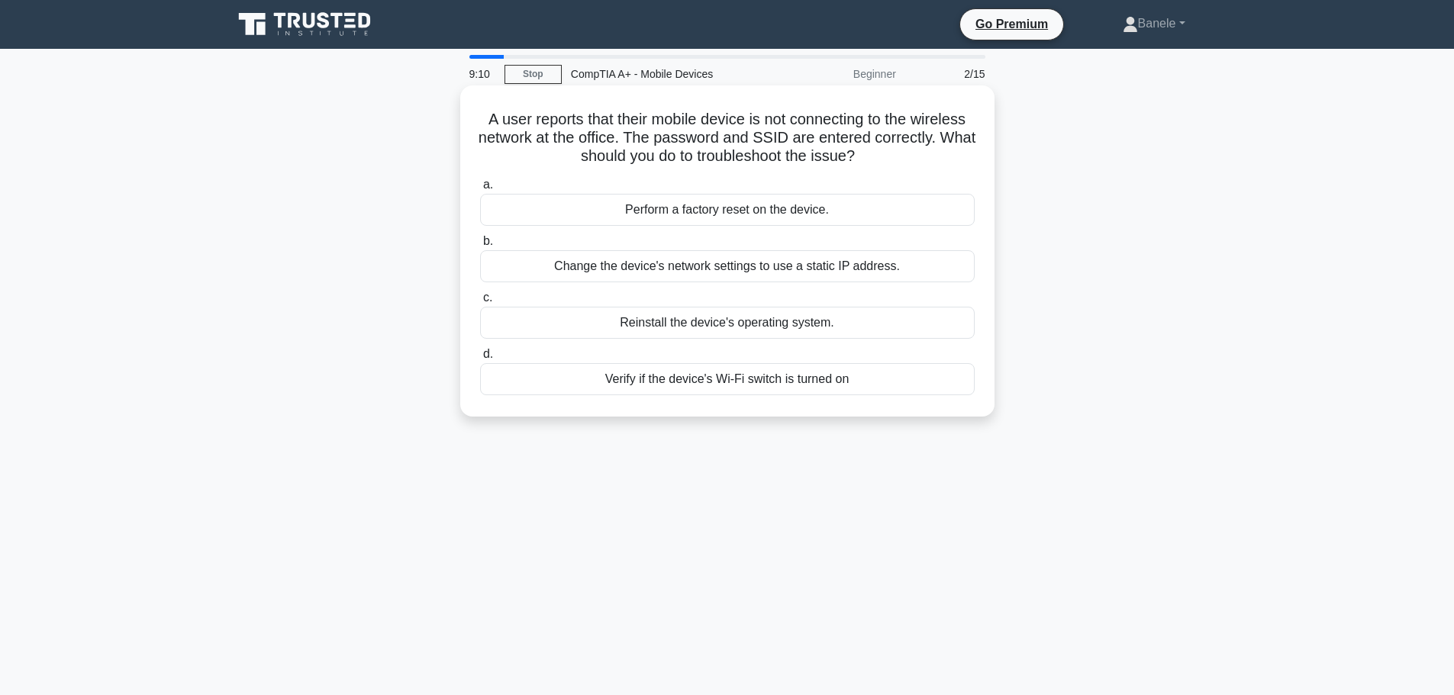
click at [703, 388] on div "Verify if the device's Wi-Fi switch is turned on" at bounding box center [727, 379] width 494 height 32
click at [480, 359] on input "d. Verify if the device's Wi-Fi switch is turned on" at bounding box center [480, 354] width 0 height 10
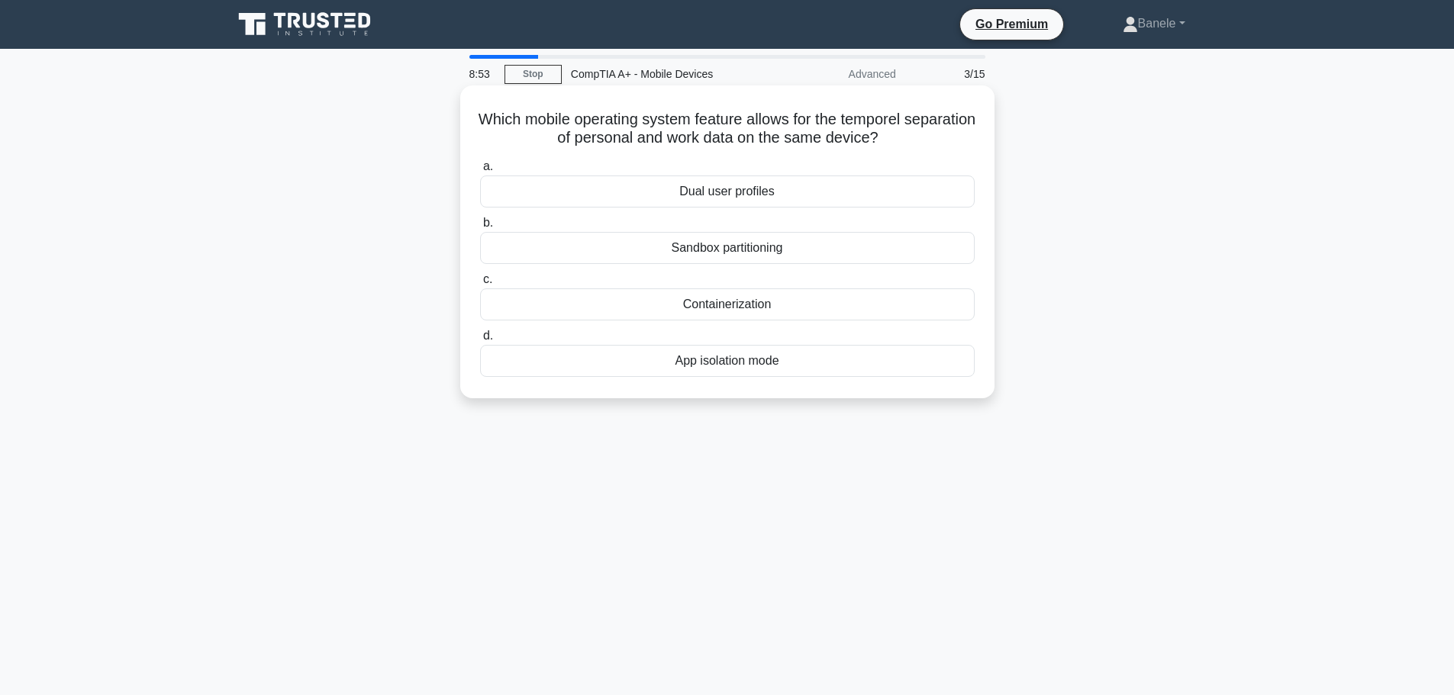
click at [723, 366] on div "App isolation mode" at bounding box center [727, 361] width 494 height 32
click at [480, 341] on input "d. App isolation mode" at bounding box center [480, 336] width 0 height 10
click at [672, 191] on div "Adaptive Notifications" at bounding box center [727, 191] width 494 height 32
click at [480, 172] on input "a. Adaptive Notifications" at bounding box center [480, 167] width 0 height 10
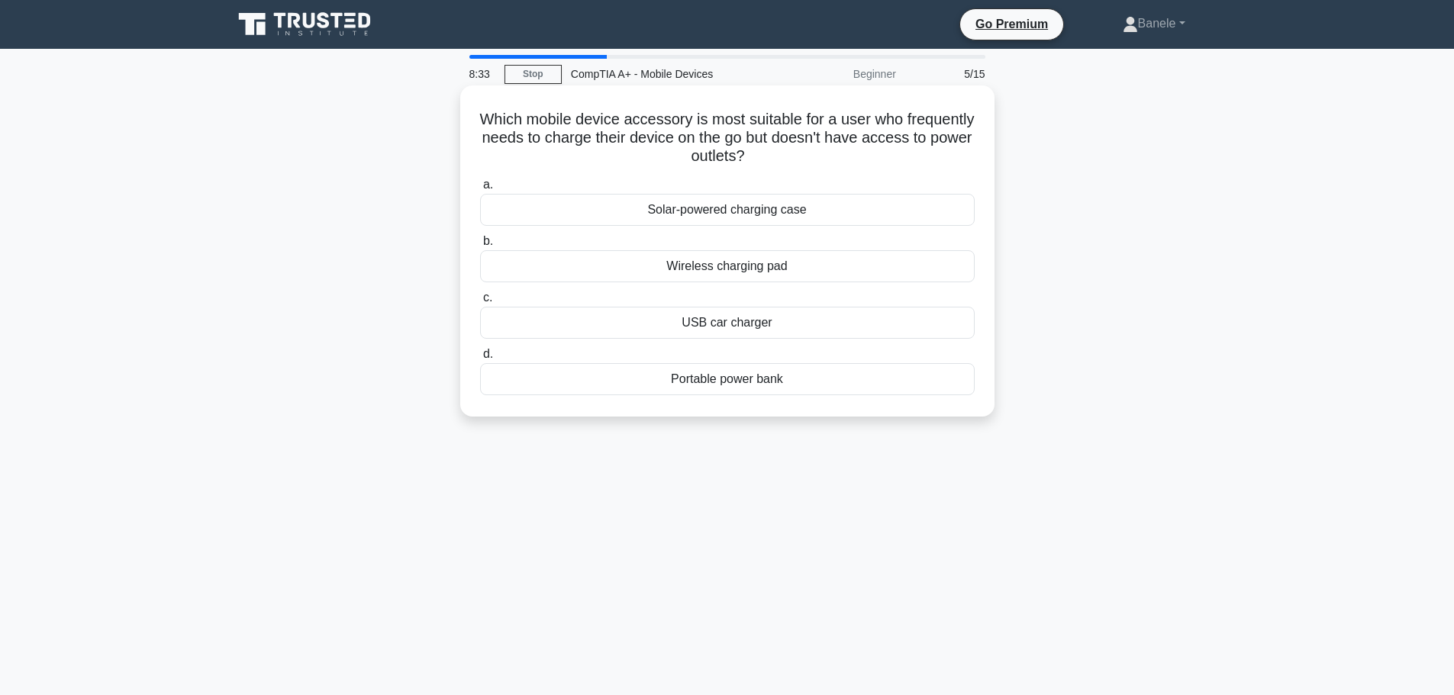
click at [681, 395] on div "Portable power bank" at bounding box center [727, 379] width 494 height 32
click at [480, 359] on input "d. Portable power bank" at bounding box center [480, 354] width 0 height 10
click at [743, 262] on div "Damaged digitizer" at bounding box center [727, 266] width 494 height 32
click at [480, 246] on input "b. Damaged digitizer" at bounding box center [480, 242] width 0 height 10
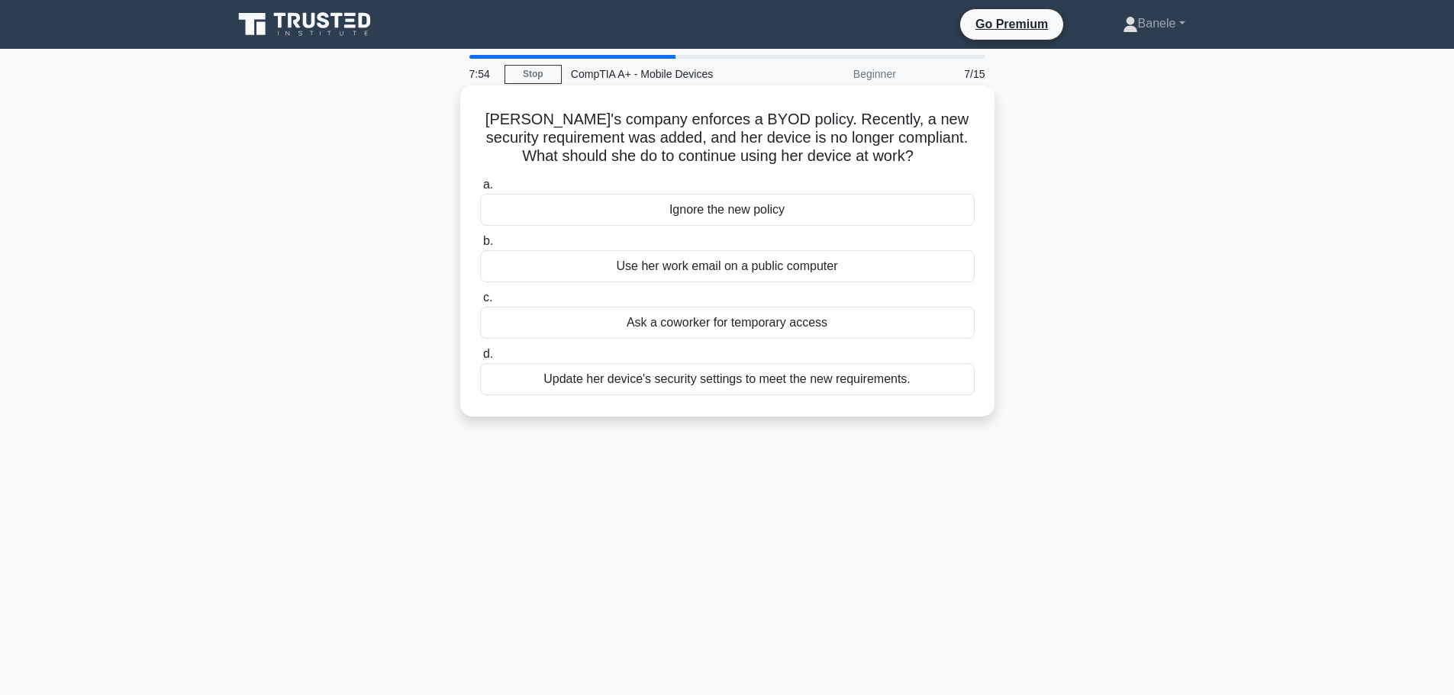
click at [815, 379] on div "Update her device's security settings to meet the new requirements." at bounding box center [727, 379] width 494 height 32
click at [480, 359] on input "d. Update her device's security settings to meet the new requirements." at bounding box center [480, 354] width 0 height 10
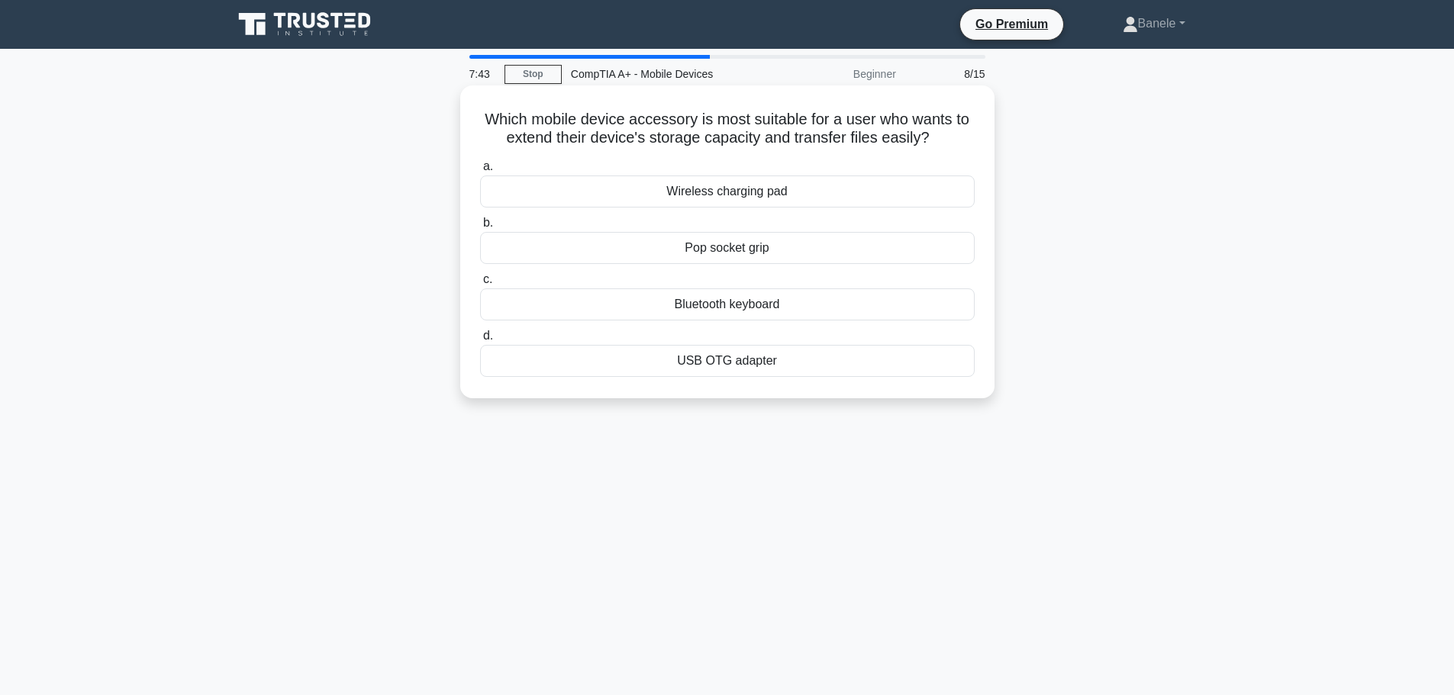
click at [736, 359] on div "USB OTG adapter" at bounding box center [727, 361] width 494 height 32
click at [480, 341] on input "d. USB OTG adapter" at bounding box center [480, 336] width 0 height 10
click at [793, 304] on div "In-built performance monitoring tools and third-party apps" at bounding box center [727, 304] width 494 height 32
click at [480, 285] on input "c. In-built performance monitoring tools and third-party apps" at bounding box center [480, 280] width 0 height 10
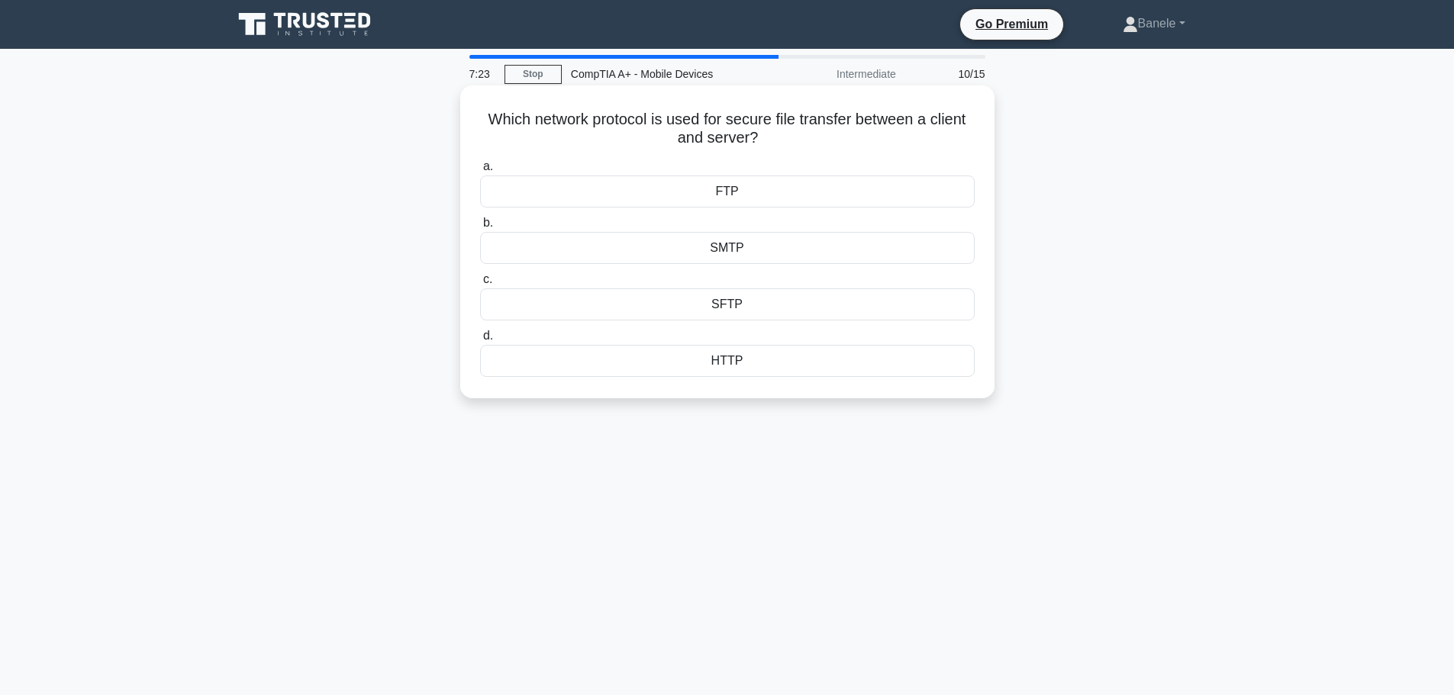
click at [760, 256] on div "SMTP" at bounding box center [727, 248] width 494 height 32
click at [480, 228] on input "b. SMTP" at bounding box center [480, 223] width 0 height 10
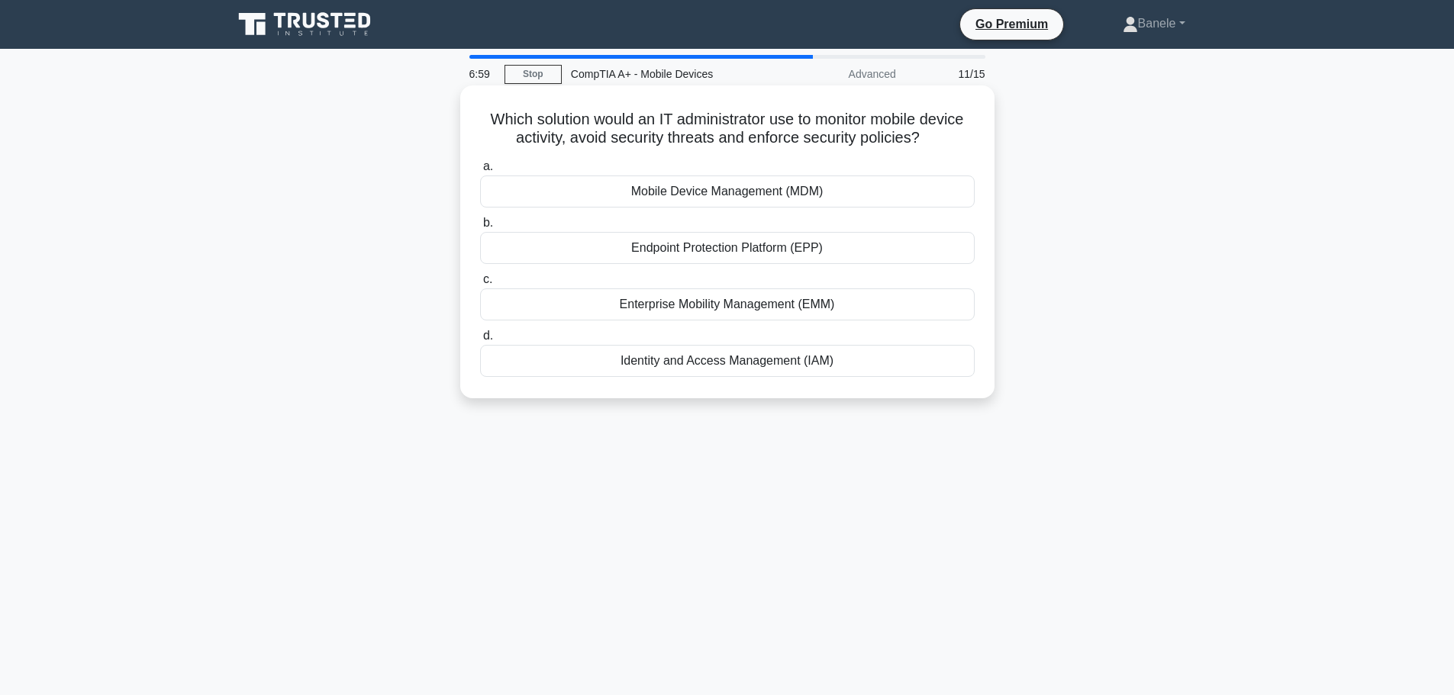
click at [794, 249] on div "Endpoint Protection Platform (EPP)" at bounding box center [727, 248] width 494 height 32
click at [480, 228] on input "b. Endpoint Protection Platform (EPP)" at bounding box center [480, 223] width 0 height 10
click at [665, 308] on div "Biometric authentication enforcement" at bounding box center [727, 304] width 494 height 32
click at [480, 285] on input "c. Biometric authentication enforcement" at bounding box center [480, 280] width 0 height 10
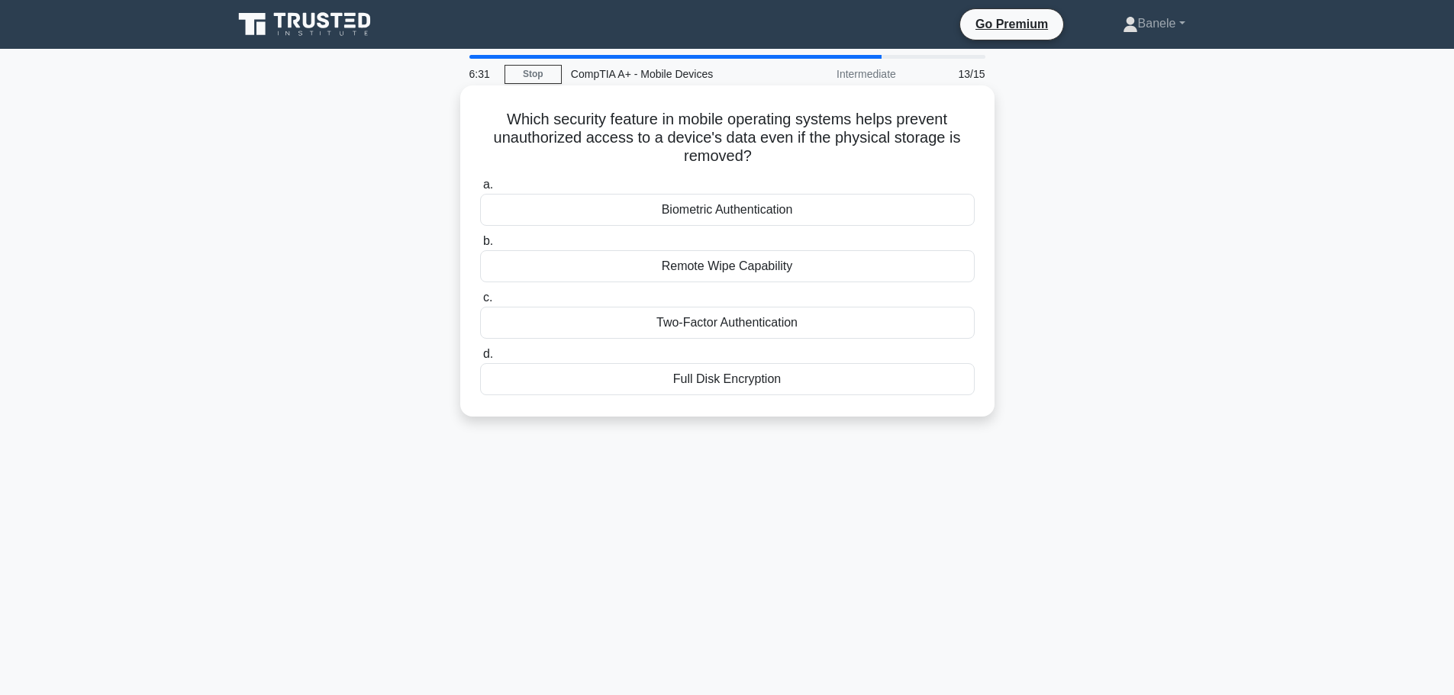
click at [789, 210] on div "Biometric Authentication" at bounding box center [727, 210] width 494 height 32
click at [480, 190] on input "a. Biometric Authentication" at bounding box center [480, 185] width 0 height 10
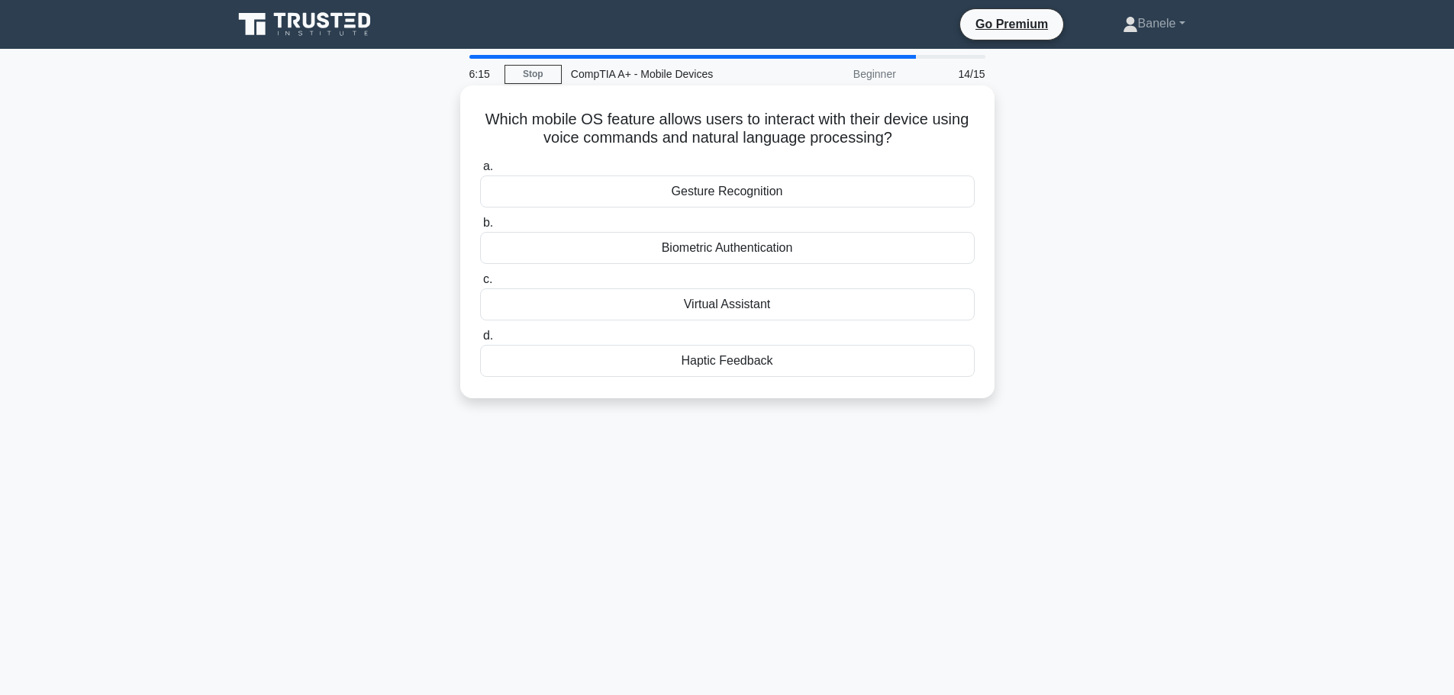
click at [765, 301] on div "Virtual Assistant" at bounding box center [727, 304] width 494 height 32
click at [480, 285] on input "c. Virtual Assistant" at bounding box center [480, 280] width 0 height 10
click at [715, 193] on div "ipconfig" at bounding box center [727, 191] width 494 height 32
click at [480, 172] on input "a. ipconfig" at bounding box center [480, 167] width 0 height 10
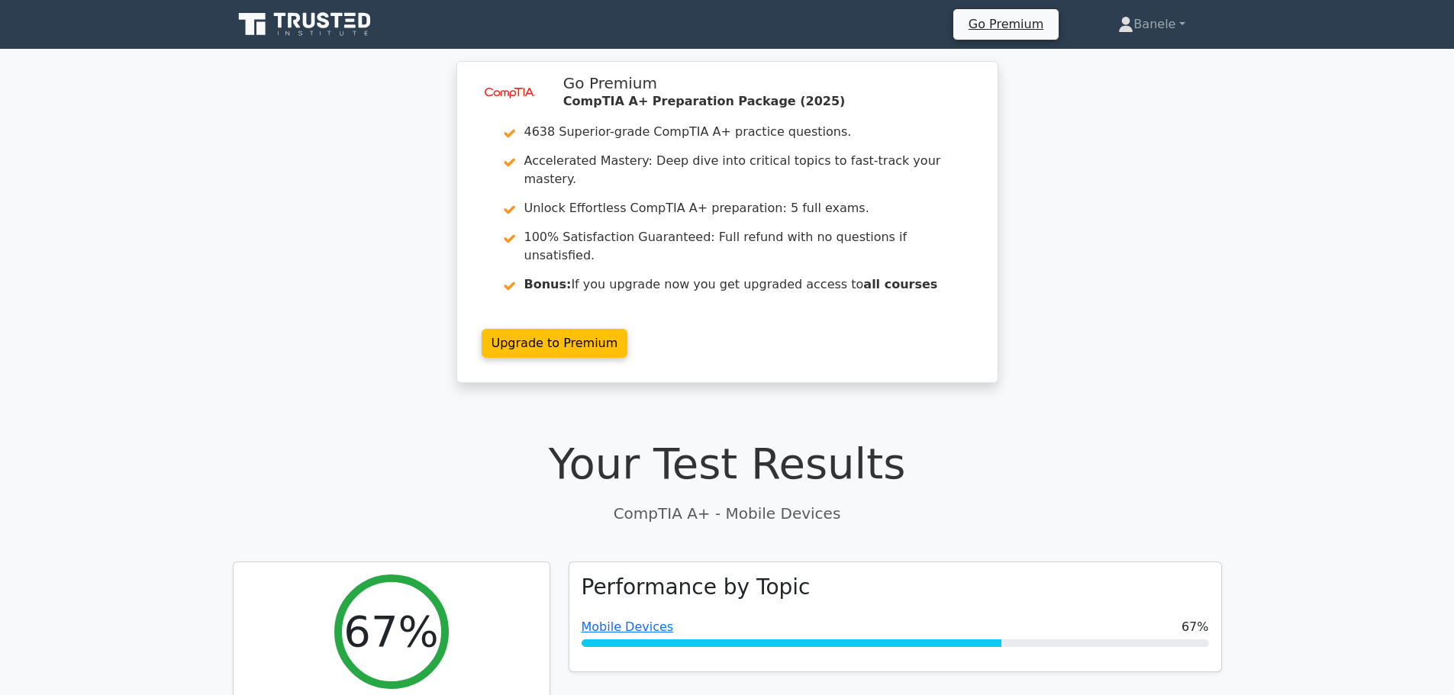
click at [628, 329] on link "Upgrade to Premium" at bounding box center [554, 343] width 147 height 29
drag, startPoint x: 0, startPoint y: 0, endPoint x: 715, endPoint y: 193, distance: 740.6
click at [628, 325] on link "Upgrade to Premium" at bounding box center [554, 339] width 147 height 29
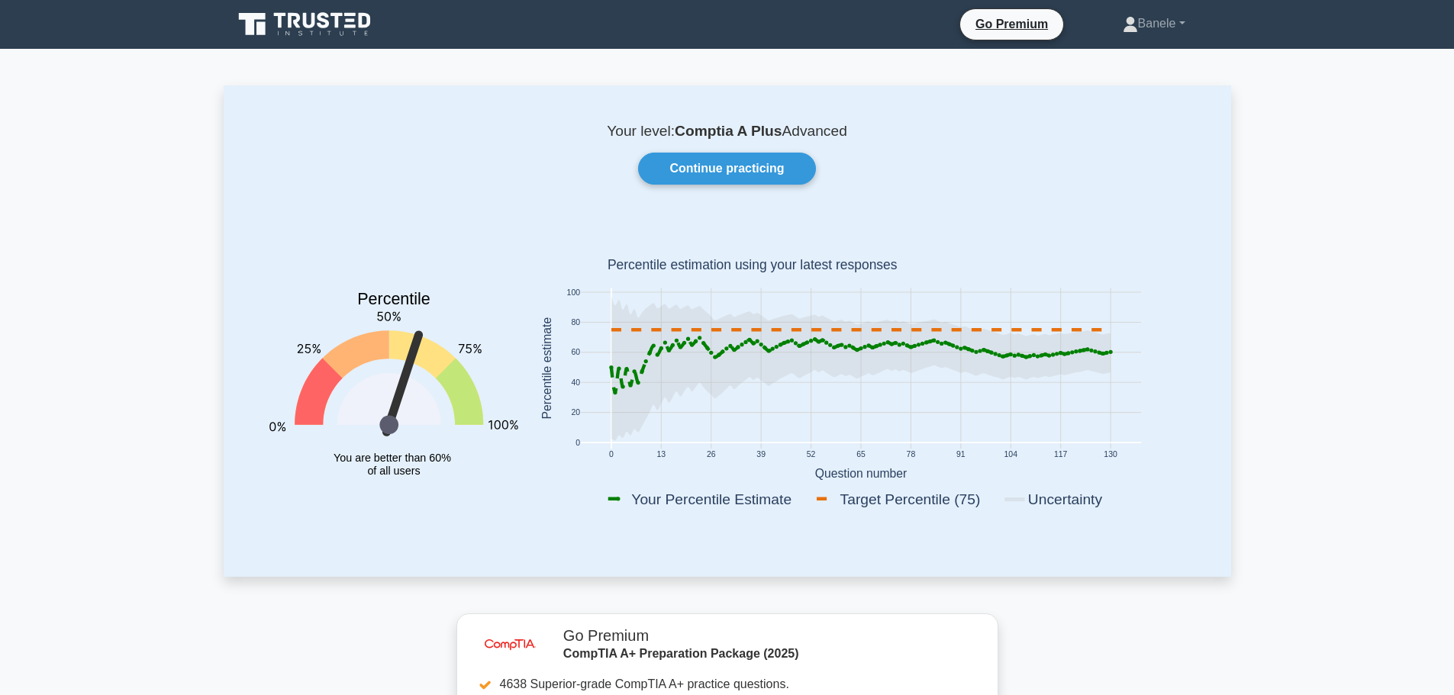
drag, startPoint x: 1464, startPoint y: 98, endPoint x: 1463, endPoint y: 61, distance: 36.6
click at [767, 169] on link "Continue practicing" at bounding box center [726, 169] width 177 height 32
